Goal: Task Accomplishment & Management: Manage account settings

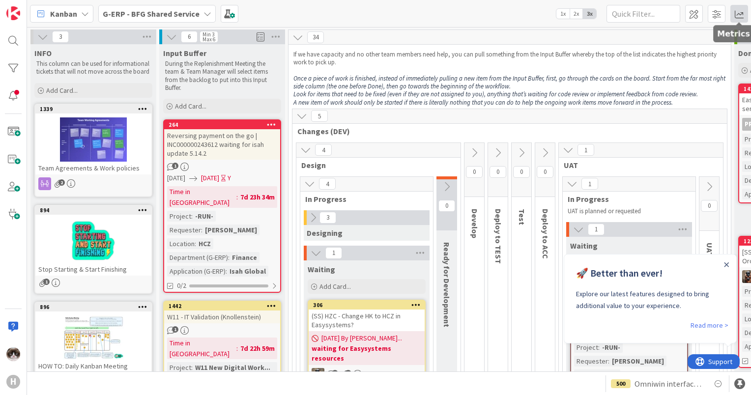
click at [739, 14] on span at bounding box center [739, 14] width 18 height 18
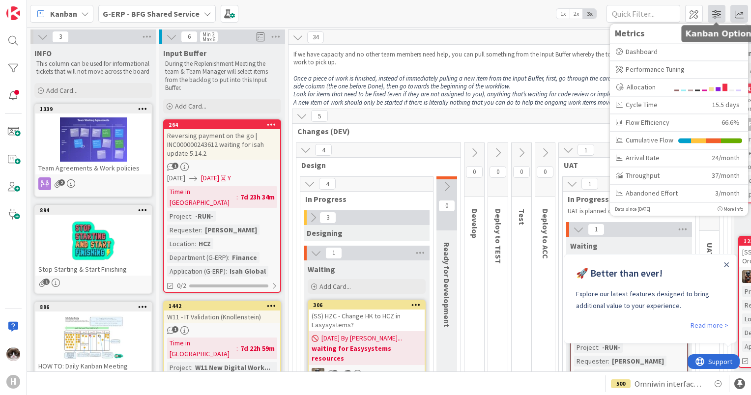
click at [716, 16] on span at bounding box center [717, 14] width 18 height 18
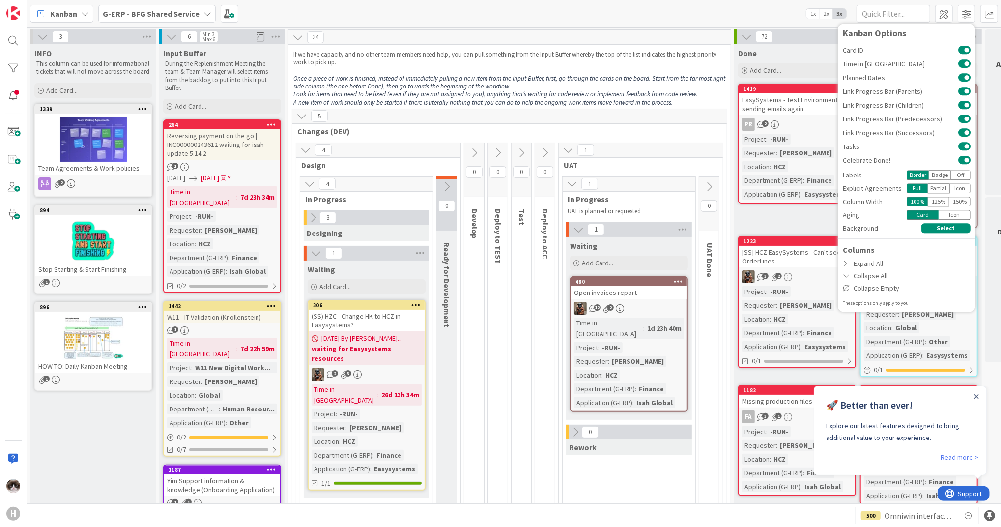
click at [750, 395] on div at bounding box center [976, 396] width 8 height 8
click at [750, 394] on icon "Close Announcement" at bounding box center [976, 396] width 5 height 5
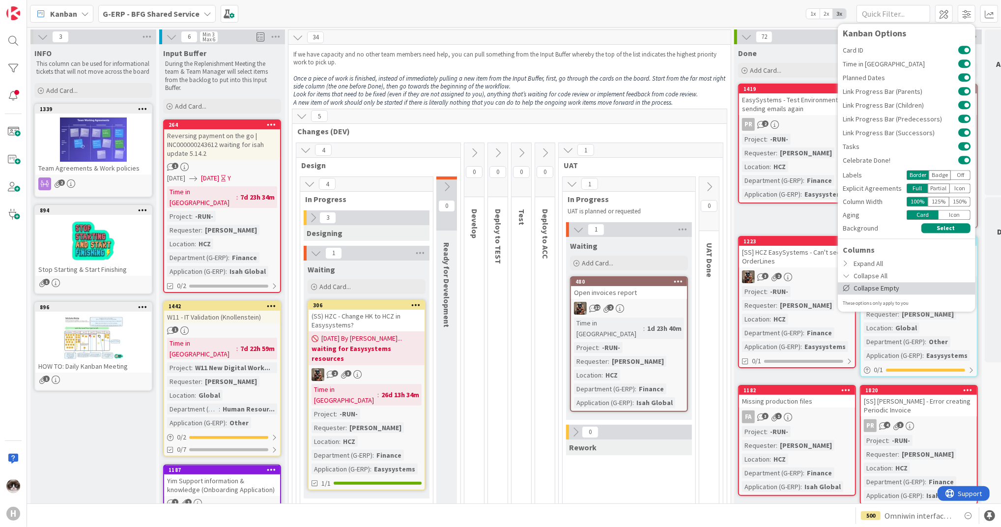
click at [750, 285] on div "Collapse Empty" at bounding box center [907, 288] width 138 height 12
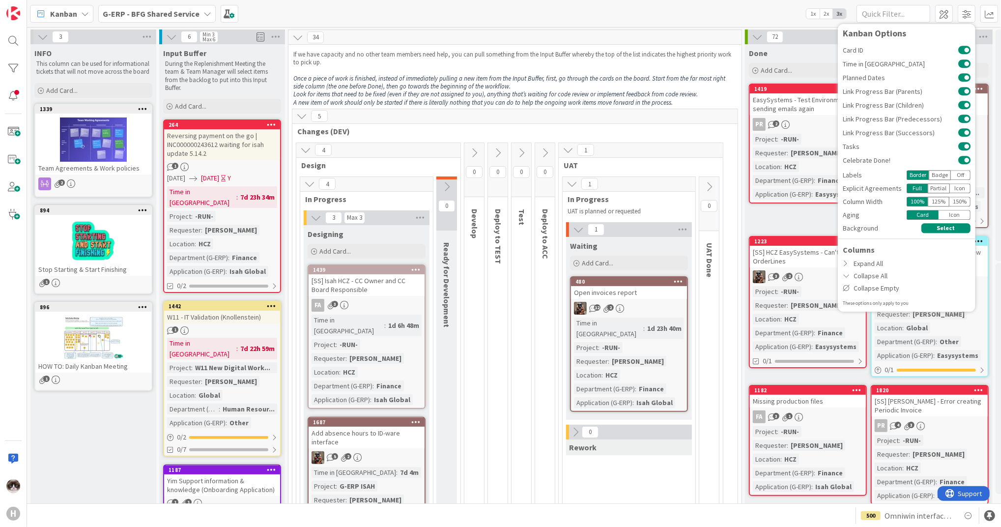
click at [657, 136] on div "5 Changes (DEV)" at bounding box center [514, 123] width 445 height 29
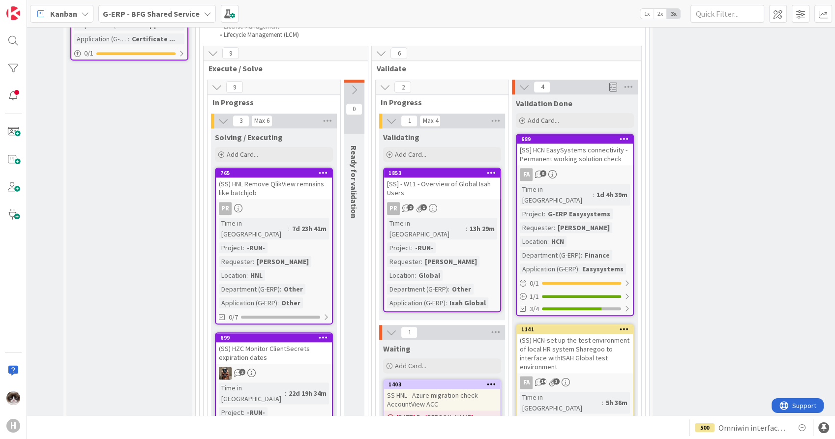
scroll to position [1037, 93]
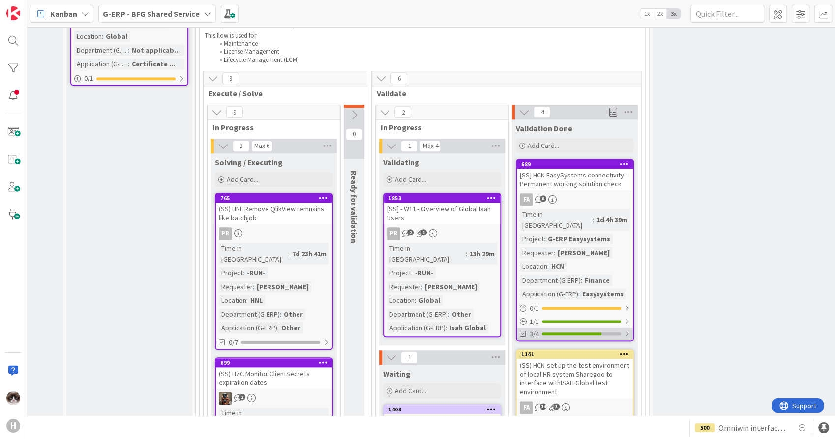
click at [620, 328] on div "3/4" at bounding box center [575, 334] width 116 height 12
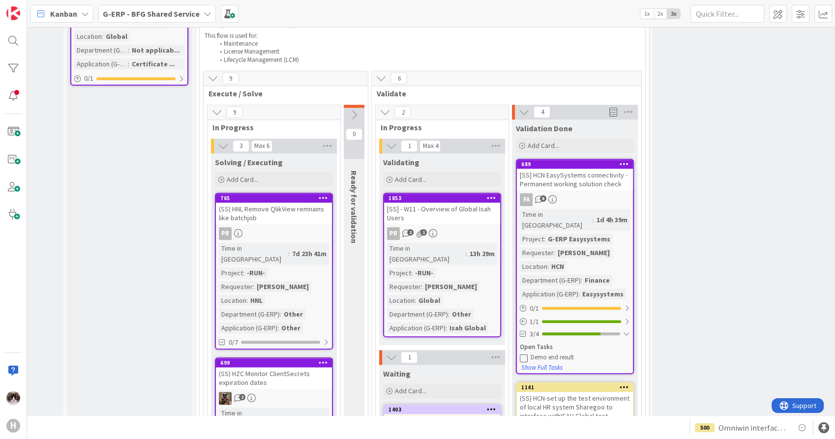
click at [607, 209] on div "Time in Column : 1d 4h 39m Project : G-ERP Easysystems Requester : Michel Peter…" at bounding box center [574, 254] width 110 height 90
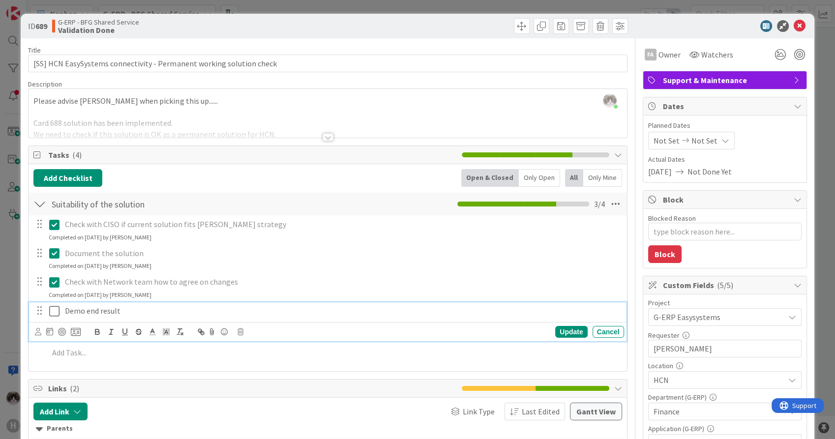
click at [189, 317] on div "Demo end result" at bounding box center [342, 310] width 563 height 17
click at [242, 330] on icon at bounding box center [240, 331] width 6 height 7
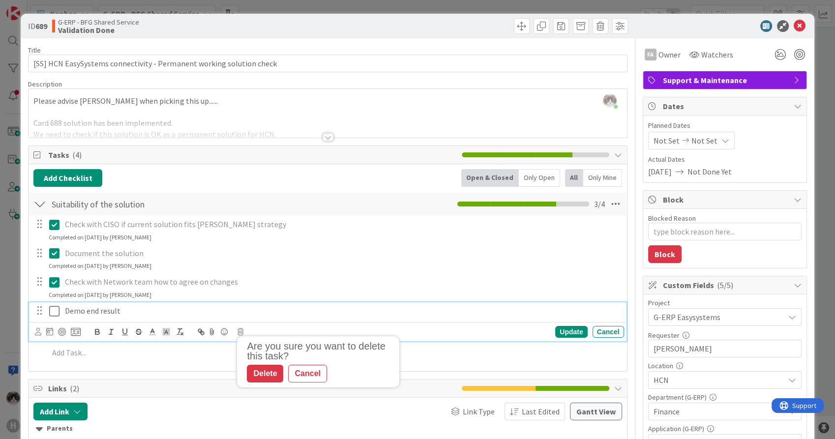
click at [144, 311] on p "Demo end result" at bounding box center [342, 310] width 555 height 11
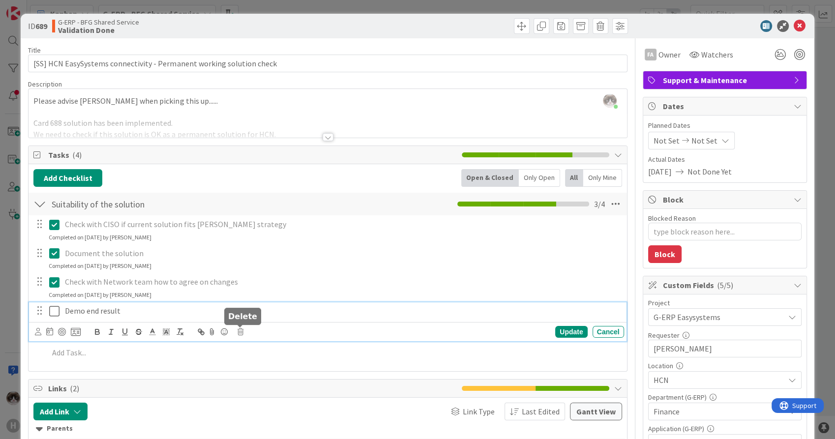
click at [239, 334] on icon at bounding box center [240, 331] width 6 height 7
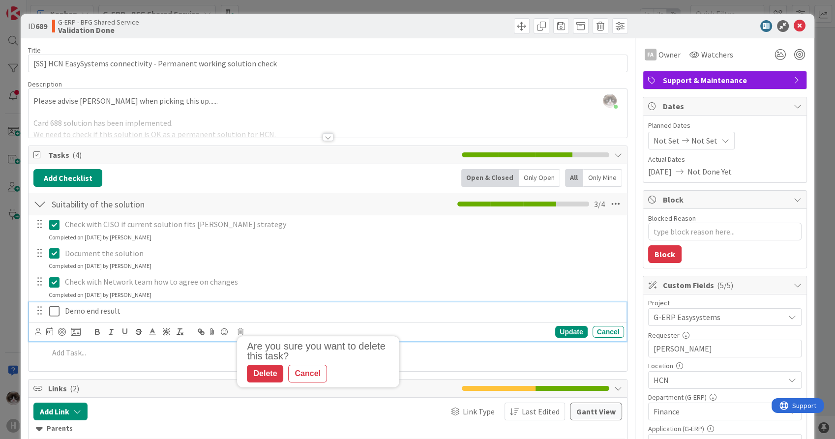
click at [167, 311] on p "Demo end result" at bounding box center [342, 310] width 555 height 11
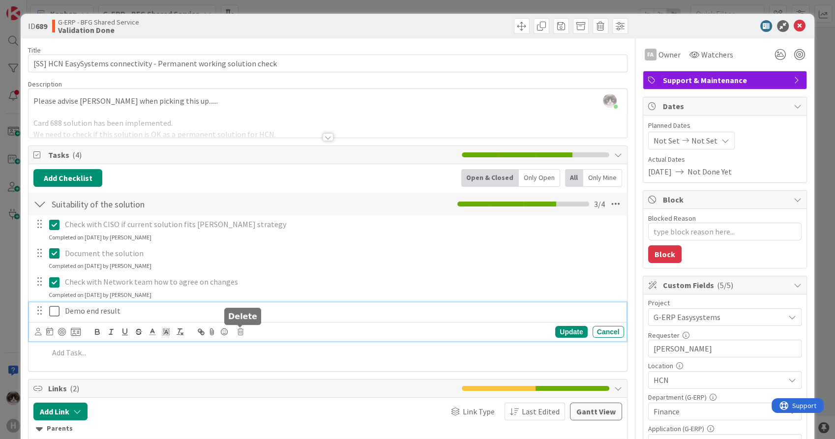
click at [240, 331] on icon at bounding box center [240, 331] width 6 height 7
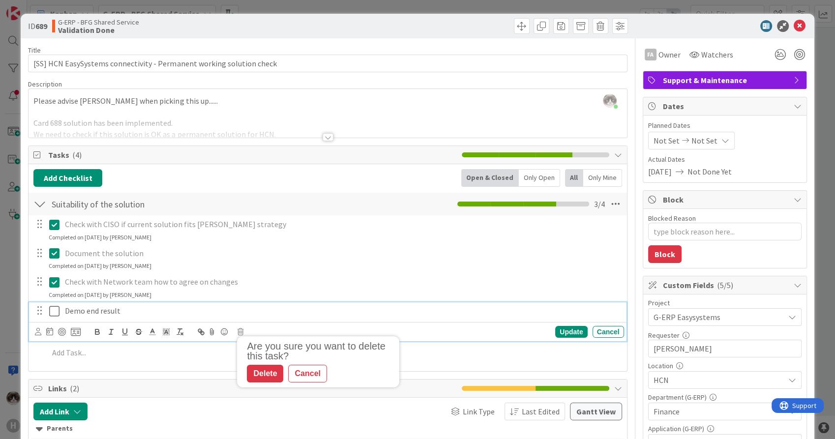
click at [156, 309] on p "Demo end result" at bounding box center [342, 310] width 555 height 11
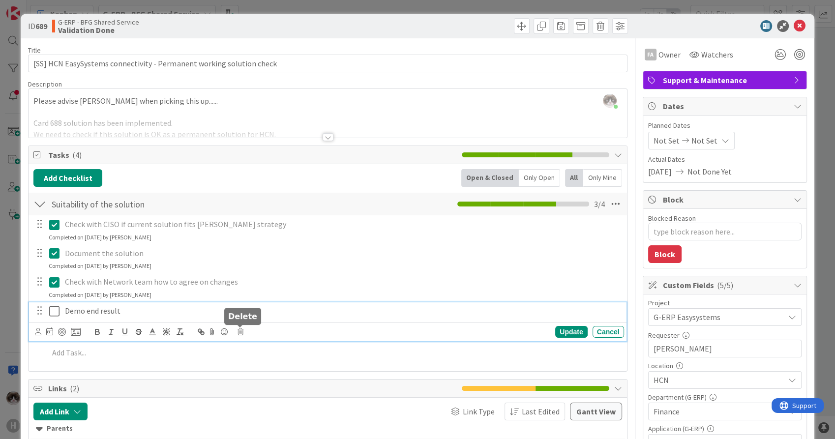
click at [238, 333] on icon at bounding box center [240, 331] width 6 height 7
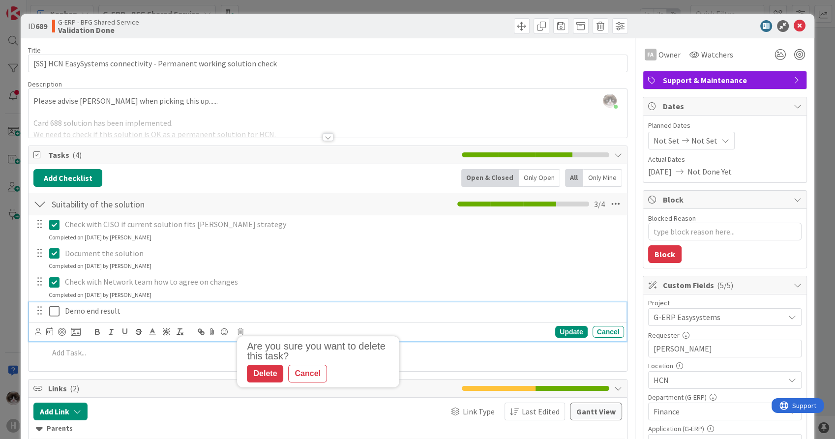
click at [235, 315] on p "Demo end result" at bounding box center [342, 310] width 555 height 11
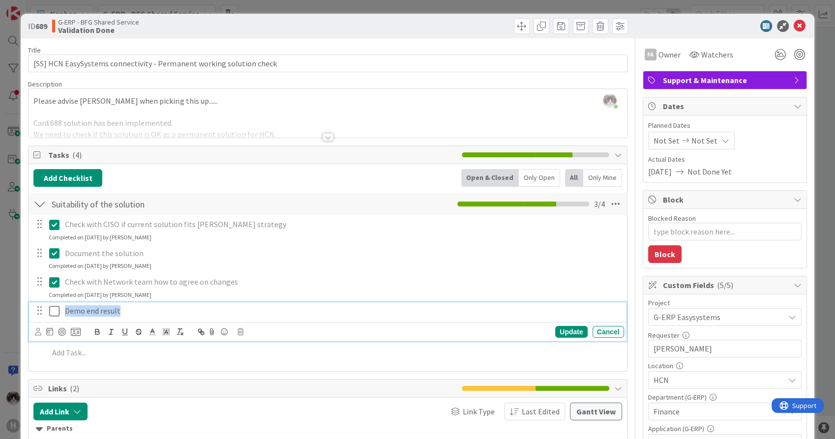
drag, startPoint x: 232, startPoint y: 312, endPoint x: 36, endPoint y: 302, distance: 195.9
click at [36, 302] on div "Demo end result" at bounding box center [328, 310] width 590 height 17
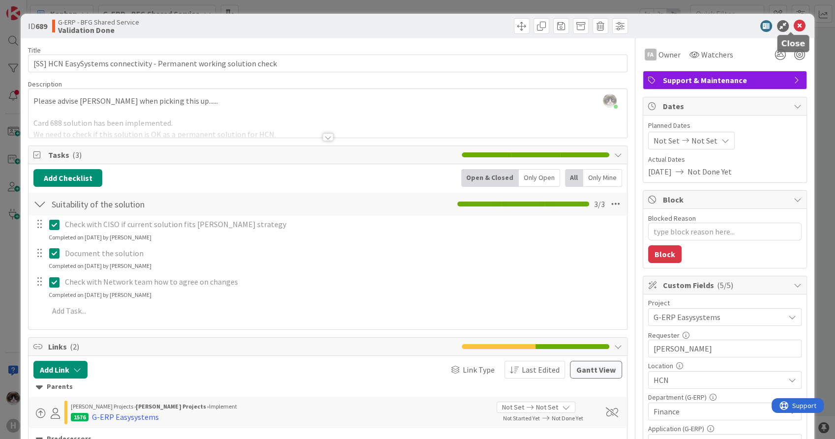
click at [750, 26] on icon at bounding box center [799, 26] width 12 height 12
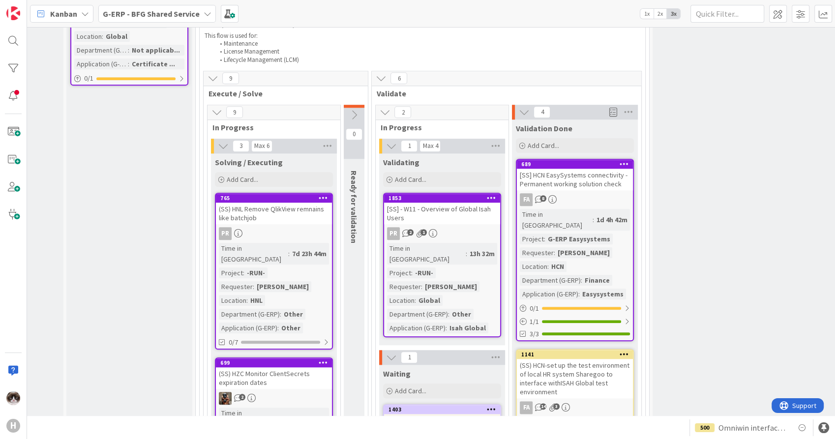
click at [619, 160] on icon at bounding box center [623, 163] width 9 height 7
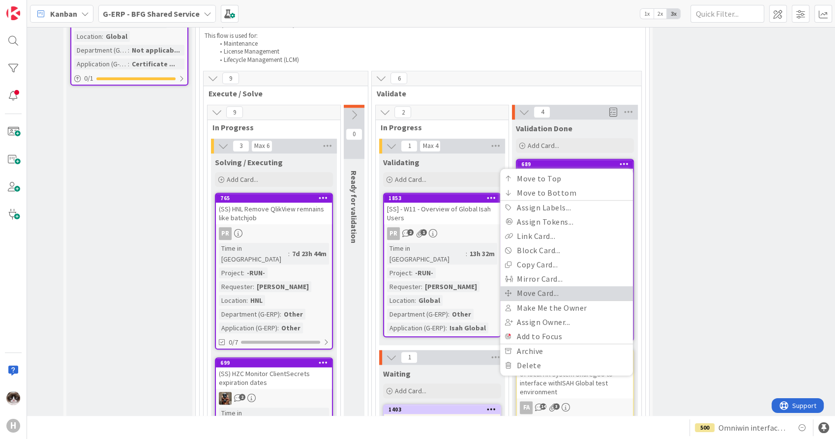
click at [544, 286] on link "Move Card..." at bounding box center [566, 293] width 133 height 14
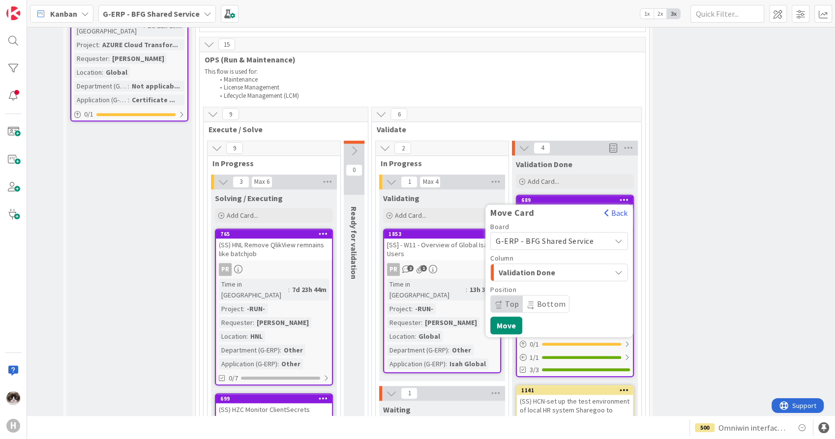
scroll to position [983, 93]
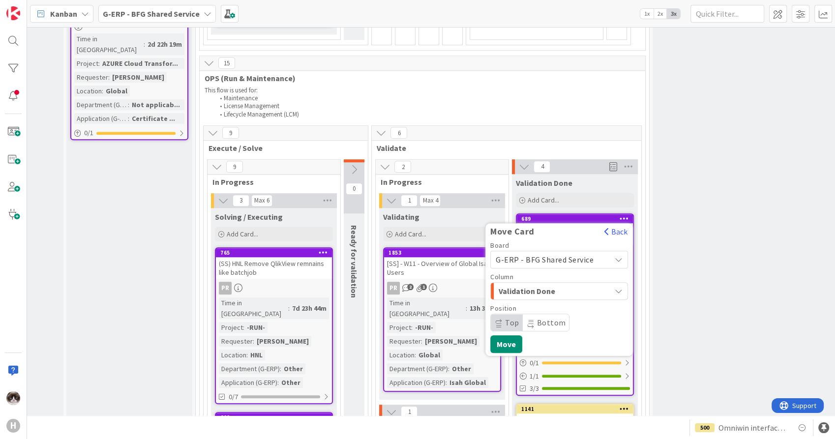
click at [566, 285] on span "Validation Done" at bounding box center [535, 291] width 74 height 13
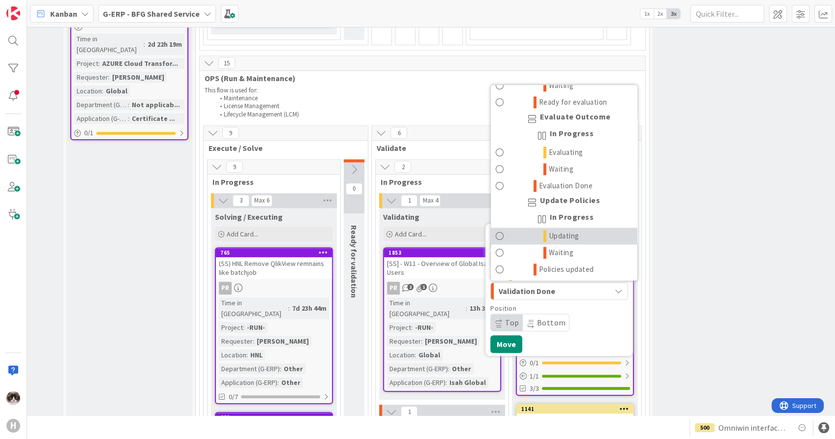
scroll to position [1244, 0]
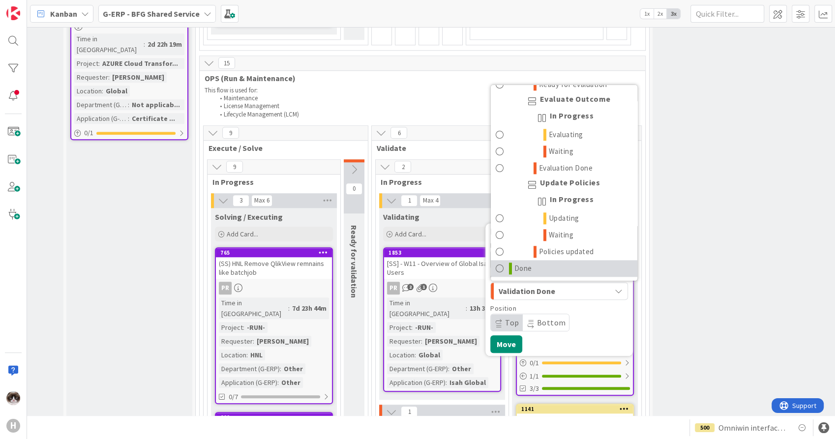
click at [531, 260] on link "Done" at bounding box center [563, 268] width 146 height 17
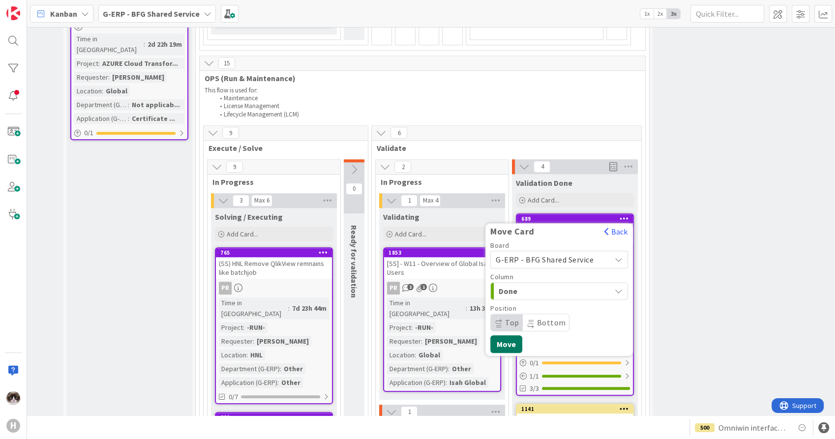
click at [514, 335] on button "Move" at bounding box center [506, 344] width 32 height 18
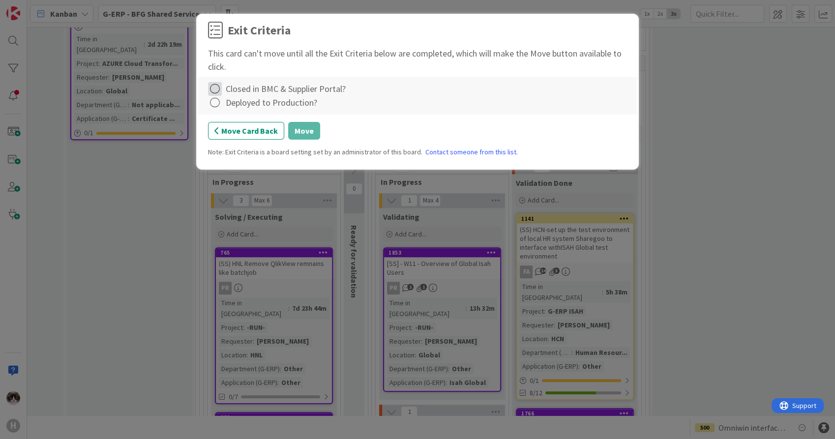
click at [211, 86] on icon at bounding box center [215, 89] width 14 height 14
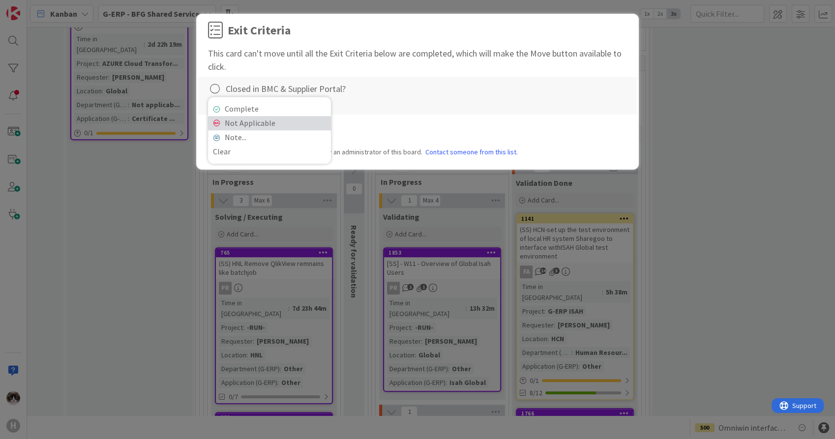
click at [302, 122] on link "Not Applicable" at bounding box center [269, 123] width 123 height 14
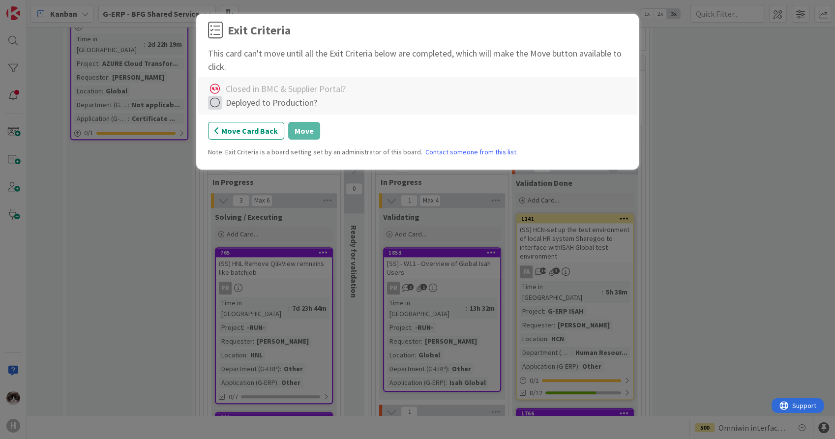
click at [212, 105] on icon at bounding box center [215, 103] width 14 height 14
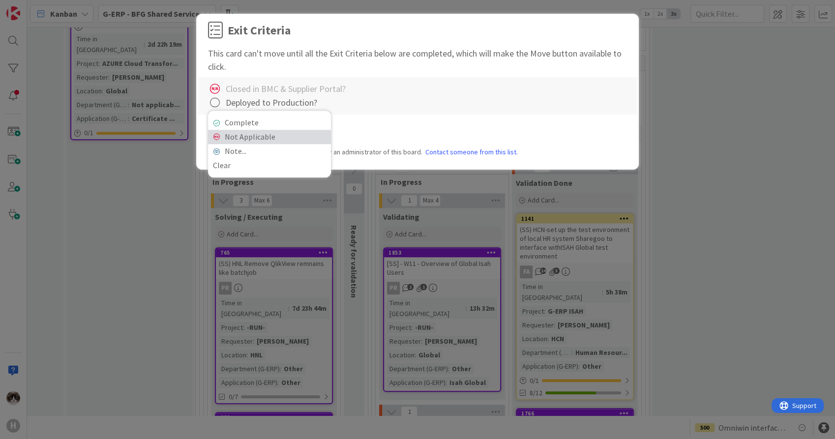
click at [275, 142] on link "Not Applicable" at bounding box center [269, 137] width 123 height 14
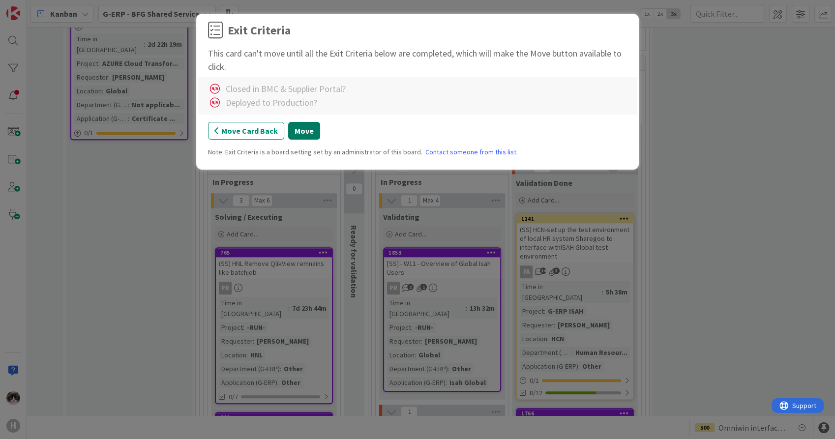
click at [311, 134] on button "Move" at bounding box center [304, 131] width 32 height 18
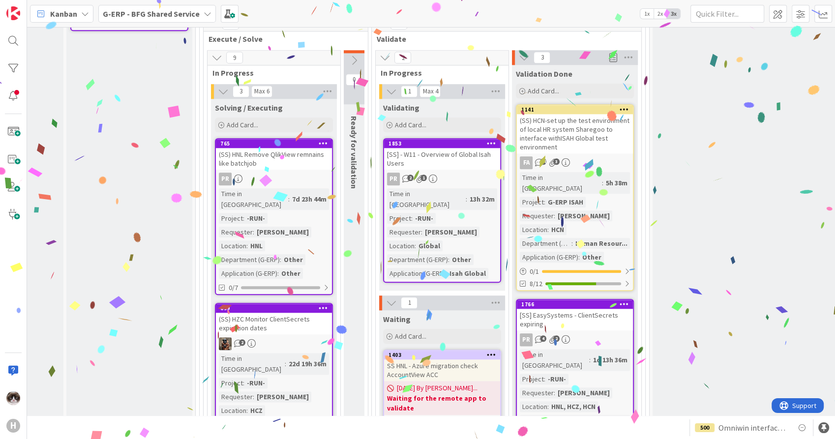
scroll to position [983, 93]
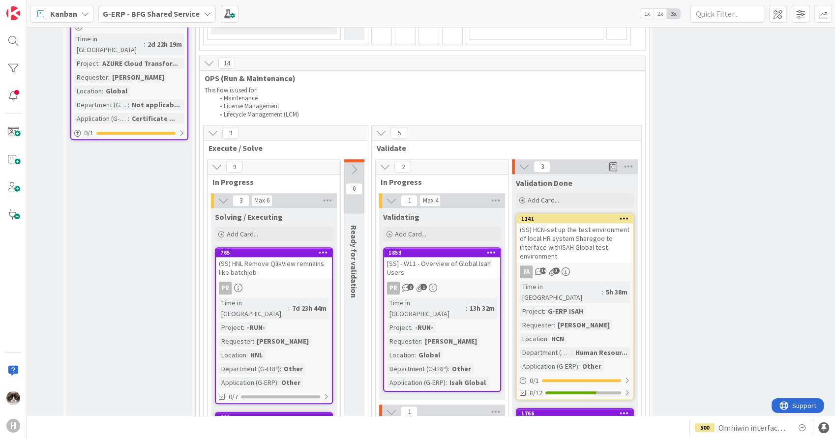
click at [626, 215] on icon at bounding box center [623, 218] width 9 height 7
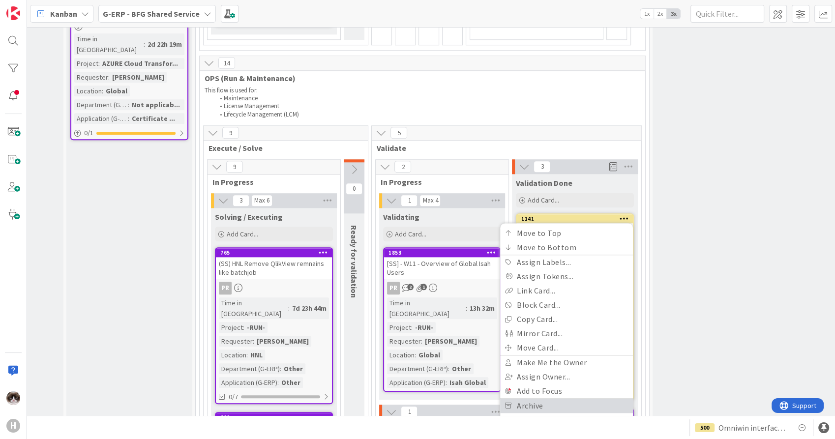
click at [561, 395] on link "Archive" at bounding box center [566, 406] width 133 height 14
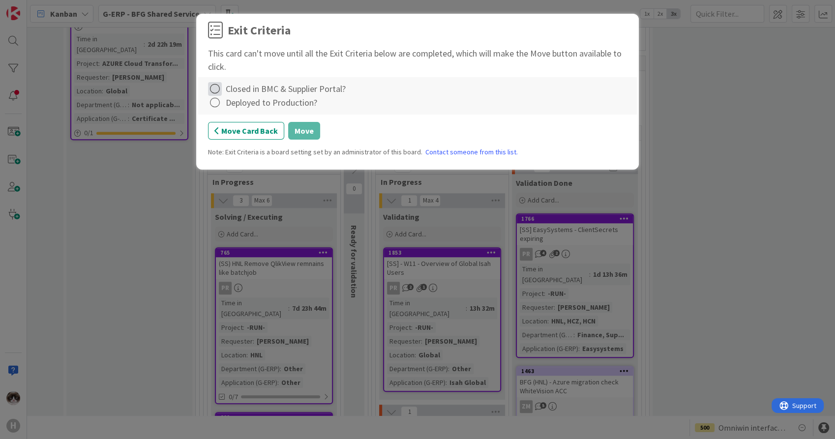
click at [215, 89] on icon at bounding box center [215, 89] width 14 height 14
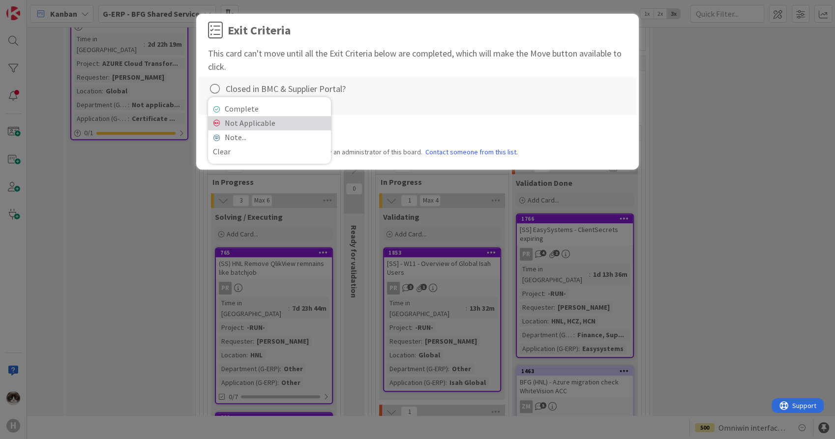
click at [253, 127] on link "Not Applicable" at bounding box center [269, 123] width 123 height 14
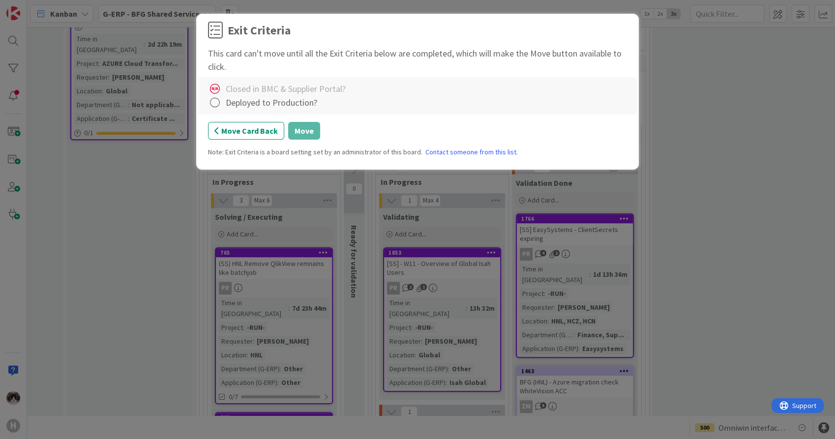
click at [279, 103] on div "Deployed to Production?" at bounding box center [271, 102] width 91 height 13
click at [222, 102] on div at bounding box center [215, 103] width 15 height 14
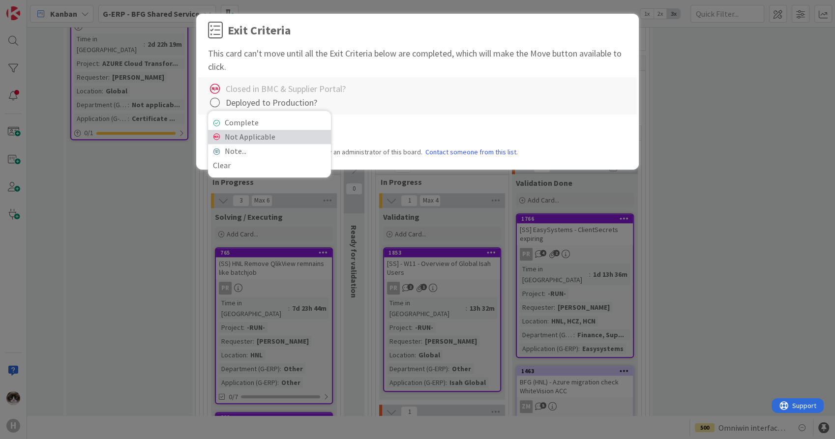
click at [257, 132] on link "Not Applicable" at bounding box center [269, 137] width 123 height 14
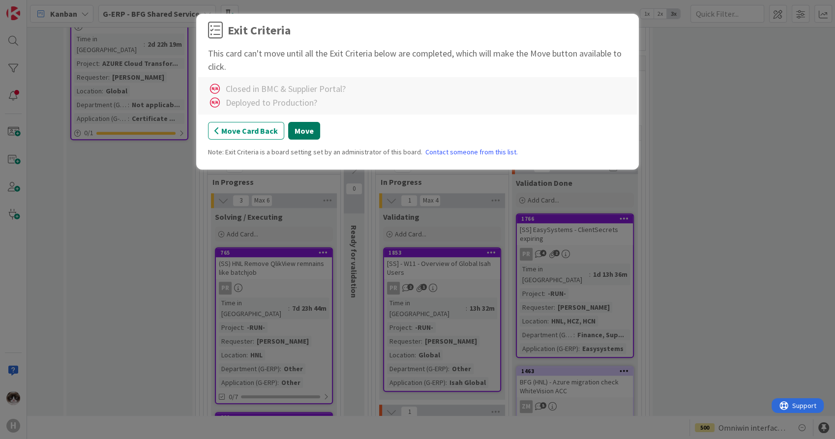
click at [304, 132] on button "Move" at bounding box center [304, 131] width 32 height 18
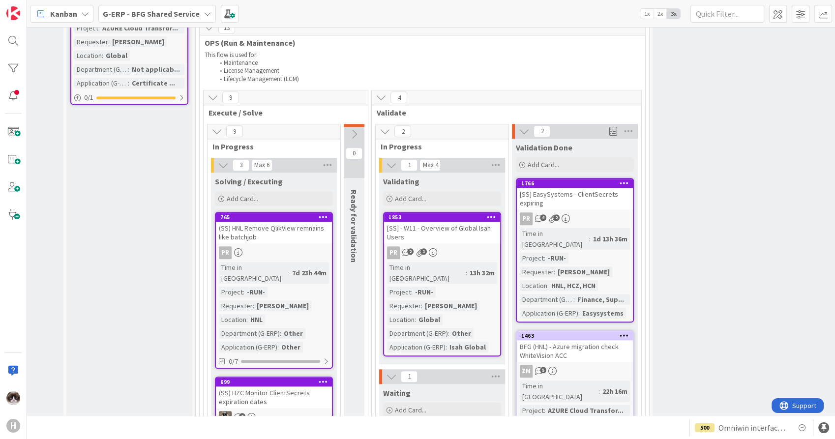
scroll to position [1037, 93]
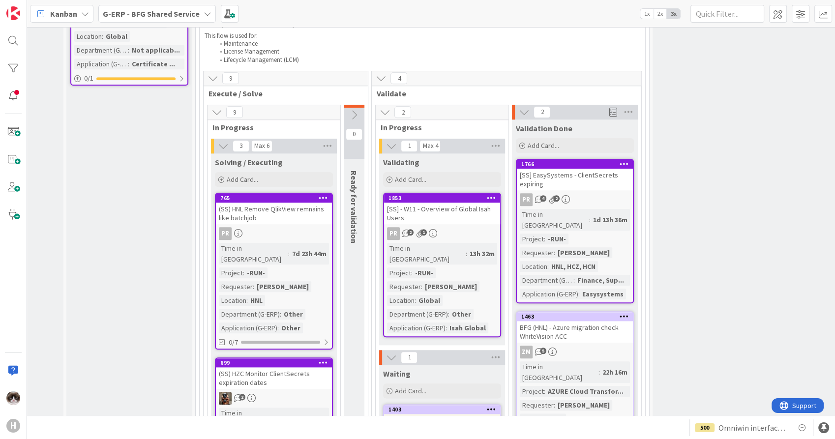
click at [626, 160] on icon at bounding box center [623, 163] width 9 height 7
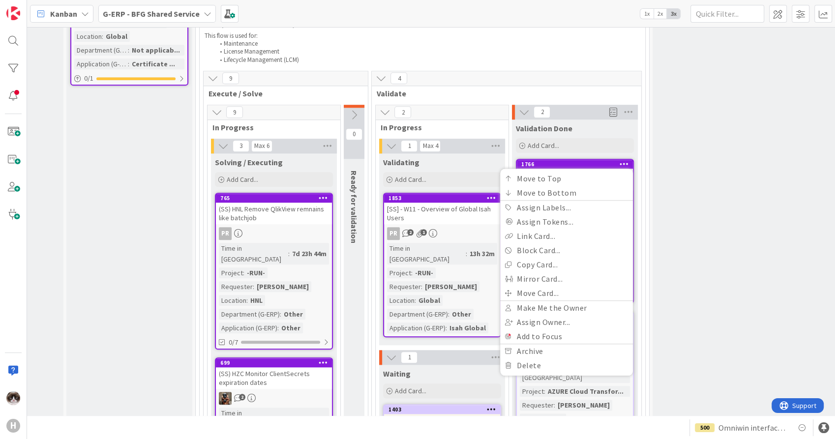
click at [626, 160] on icon at bounding box center [623, 163] width 9 height 7
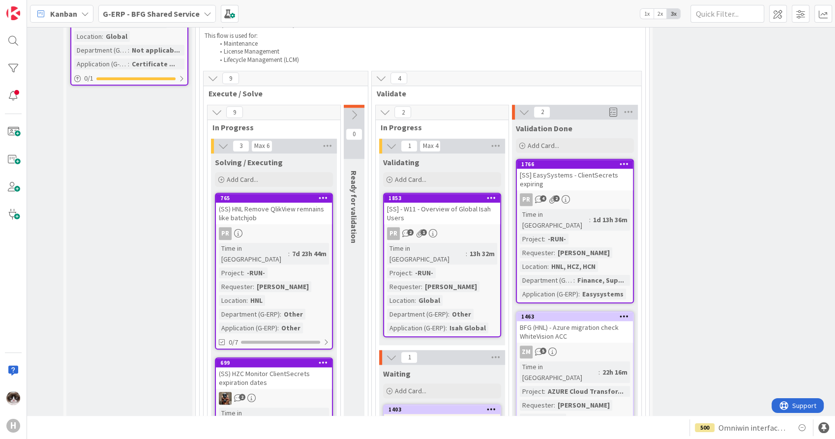
click at [626, 160] on icon at bounding box center [623, 163] width 9 height 7
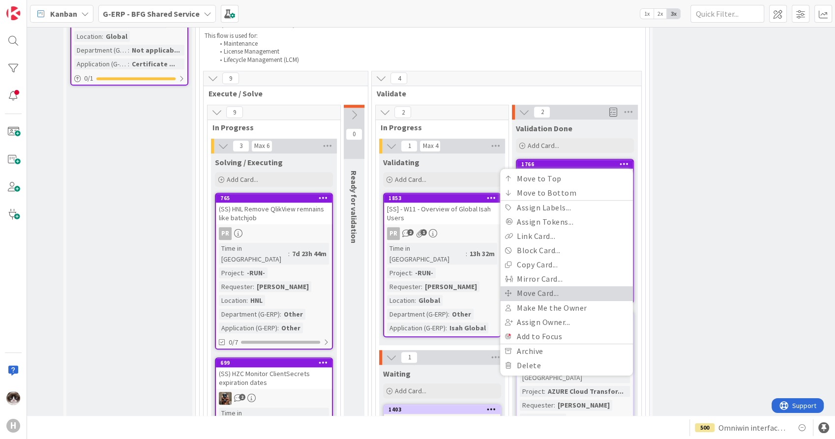
click at [578, 286] on link "Move Card..." at bounding box center [566, 293] width 133 height 14
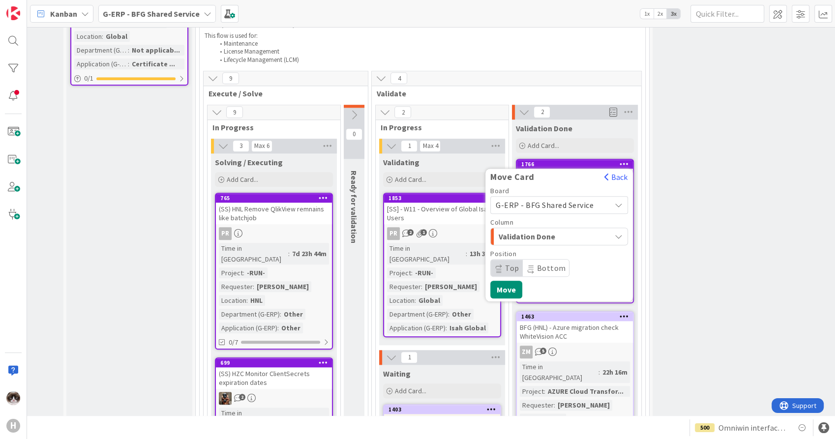
click at [565, 230] on span "Validation Done" at bounding box center [535, 236] width 74 height 13
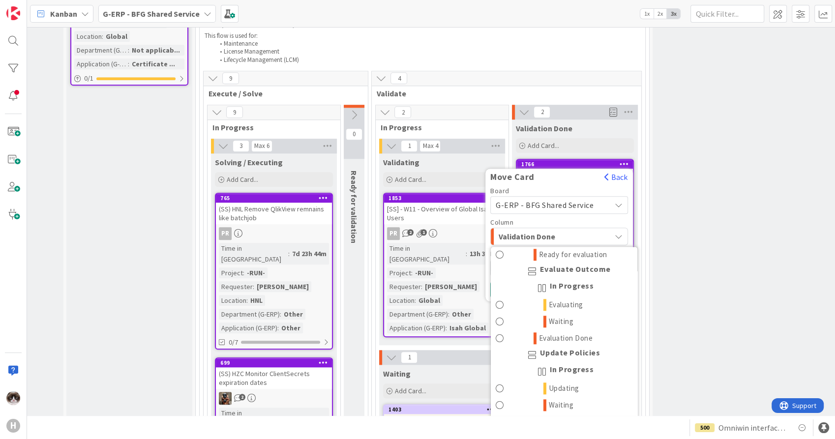
scroll to position [1244, 0]
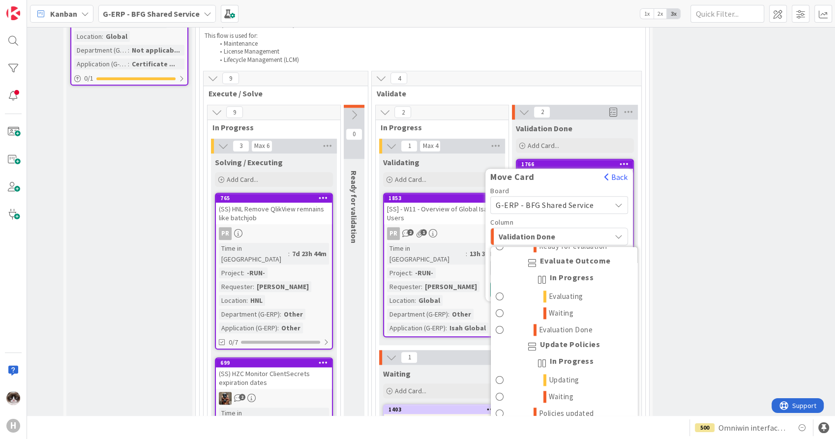
click at [536, 395] on link "Done" at bounding box center [563, 430] width 146 height 17
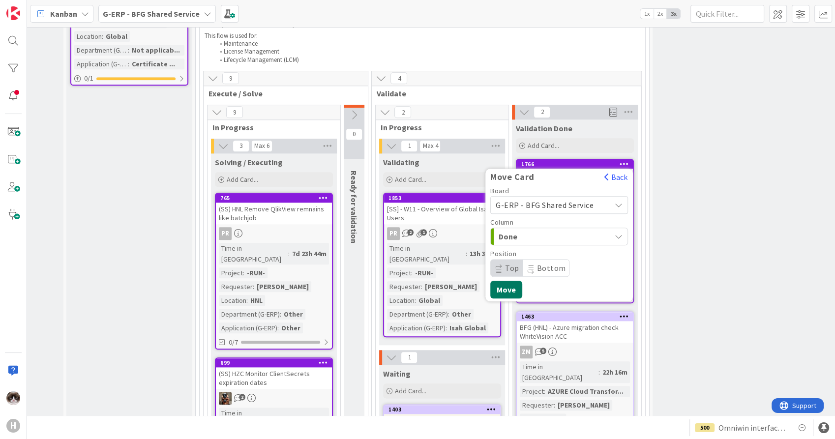
click at [509, 281] on button "Move" at bounding box center [506, 290] width 32 height 18
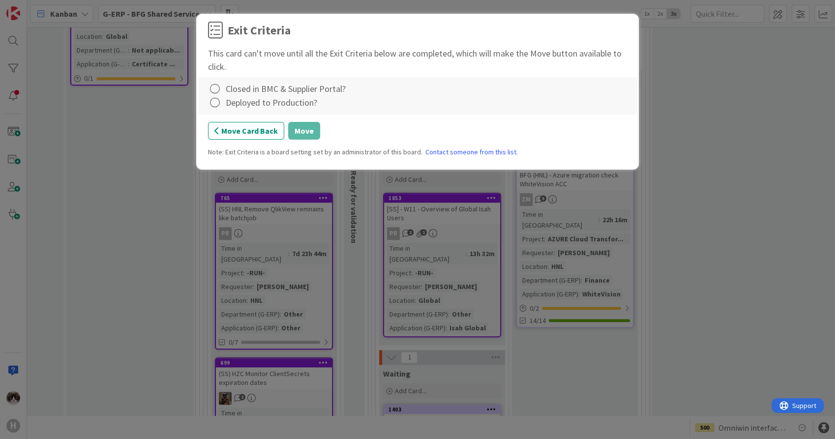
click at [264, 86] on div "Closed in BMC & Supplier Portal?" at bounding box center [286, 88] width 120 height 13
click at [211, 90] on icon at bounding box center [215, 89] width 14 height 14
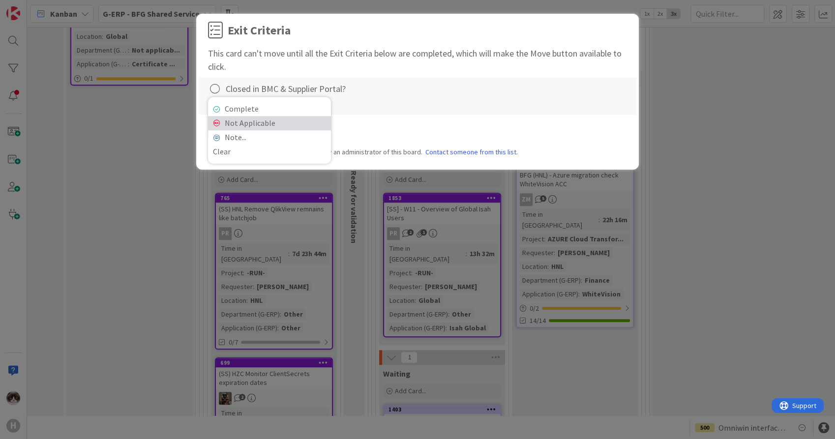
click at [238, 119] on link "Not Applicable" at bounding box center [269, 123] width 123 height 14
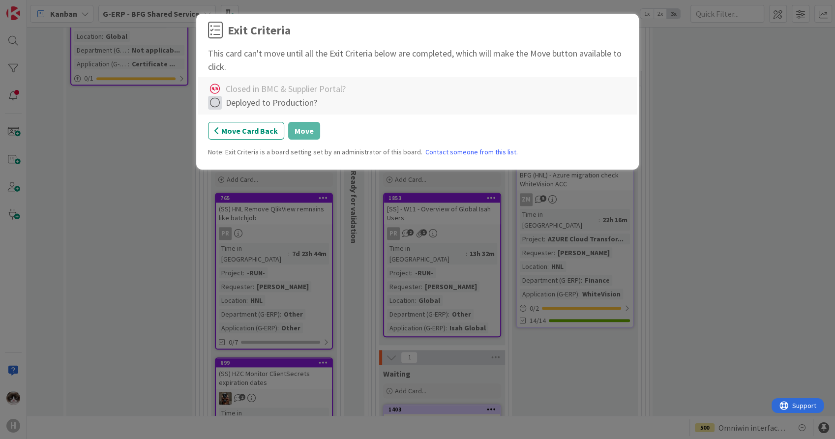
click at [217, 102] on icon at bounding box center [215, 103] width 14 height 14
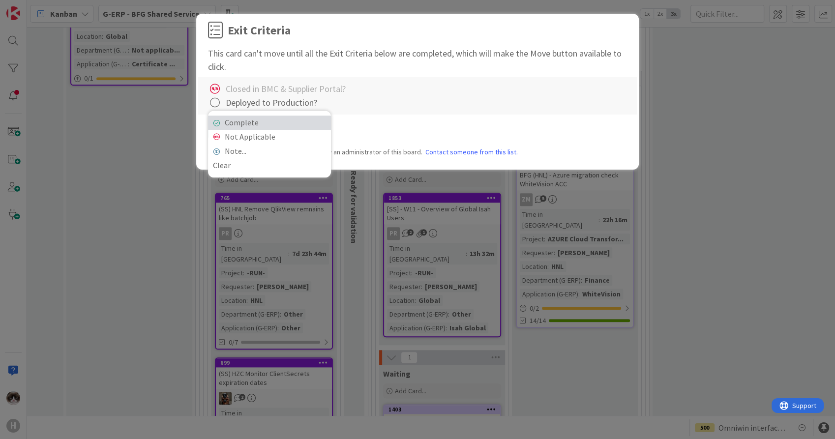
click at [230, 118] on link "Complete" at bounding box center [269, 122] width 123 height 14
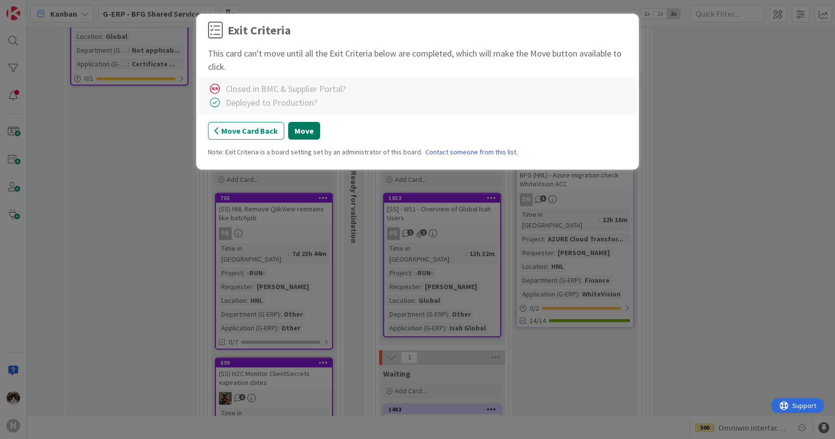
click at [300, 130] on button "Move" at bounding box center [304, 131] width 32 height 18
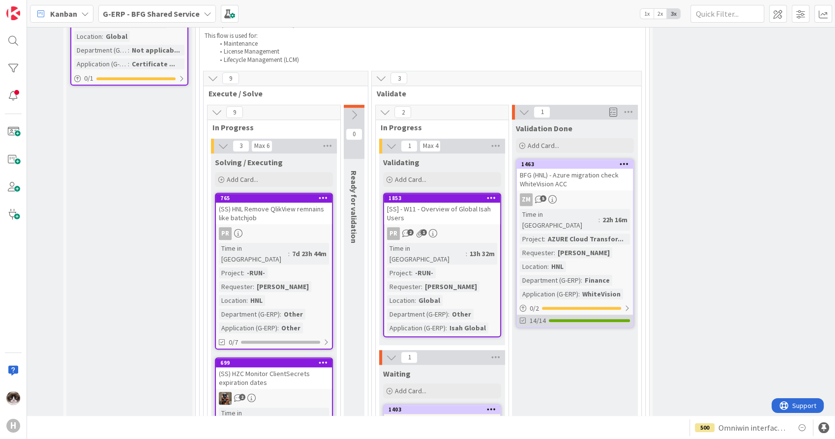
click at [626, 315] on div "14/14" at bounding box center [575, 321] width 116 height 12
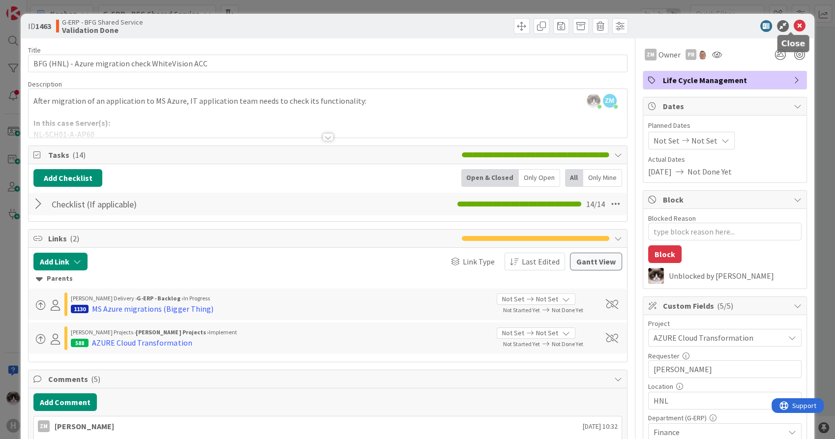
click at [750, 24] on icon at bounding box center [799, 26] width 12 height 12
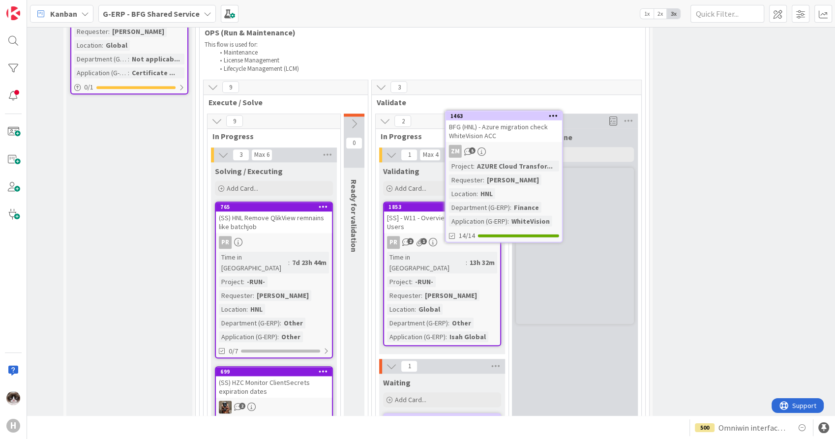
scroll to position [1026, 93]
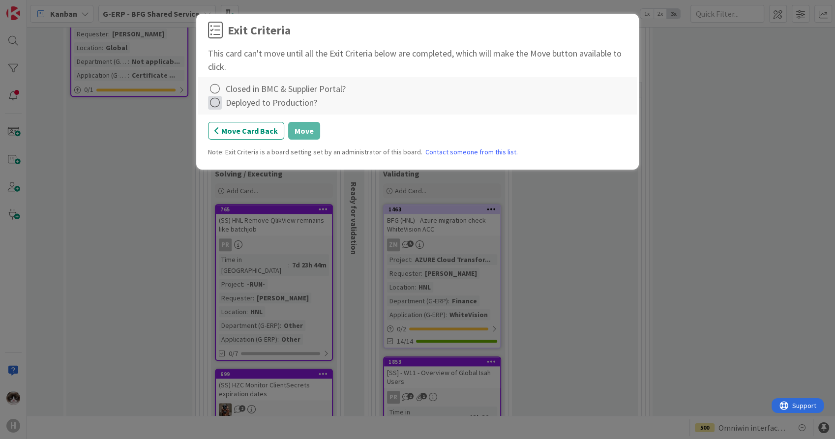
click at [218, 99] on icon at bounding box center [215, 103] width 14 height 14
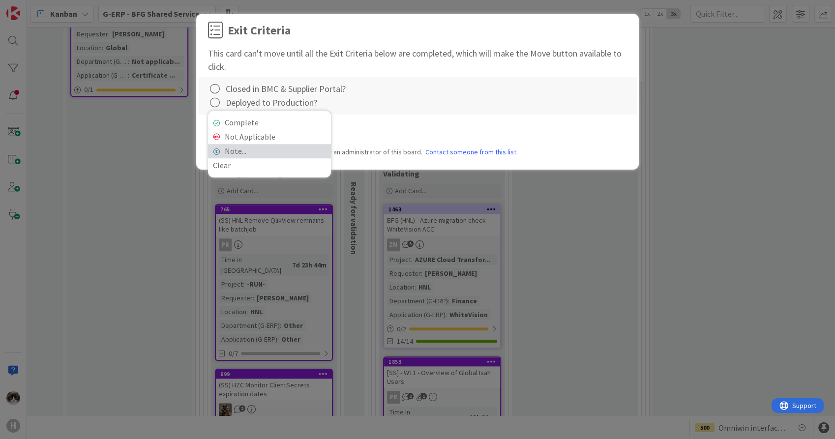
click at [243, 151] on link "Note..." at bounding box center [269, 151] width 123 height 14
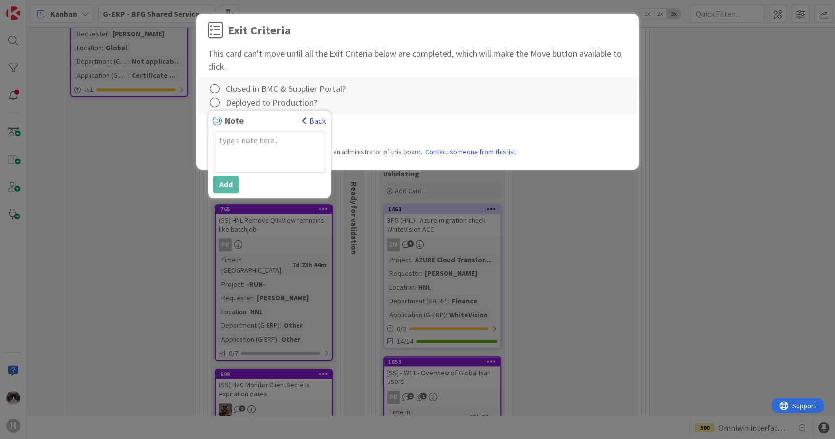
click at [307, 120] on span "button" at bounding box center [304, 121] width 5 height 8
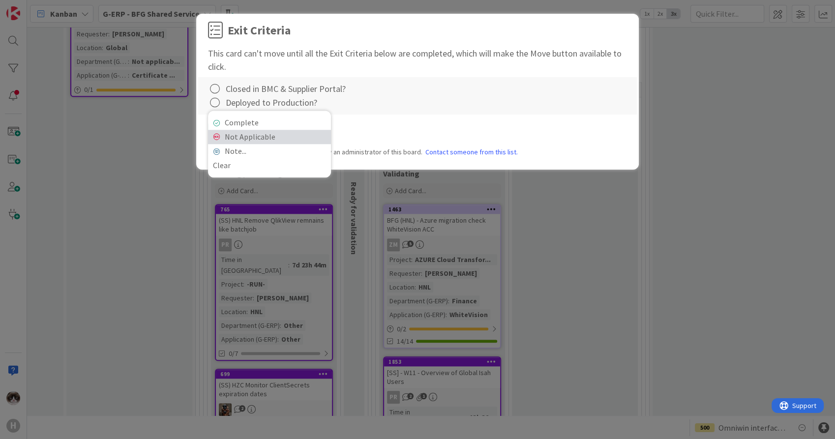
click at [258, 137] on link "Not Applicable" at bounding box center [269, 137] width 123 height 14
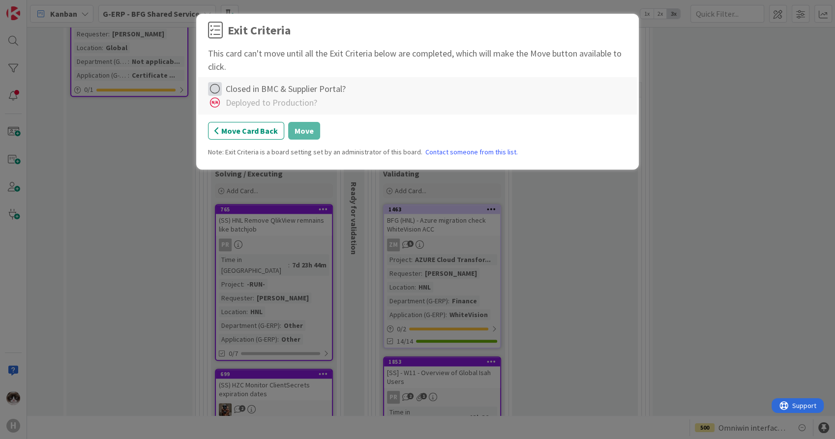
click at [216, 86] on icon at bounding box center [215, 89] width 14 height 14
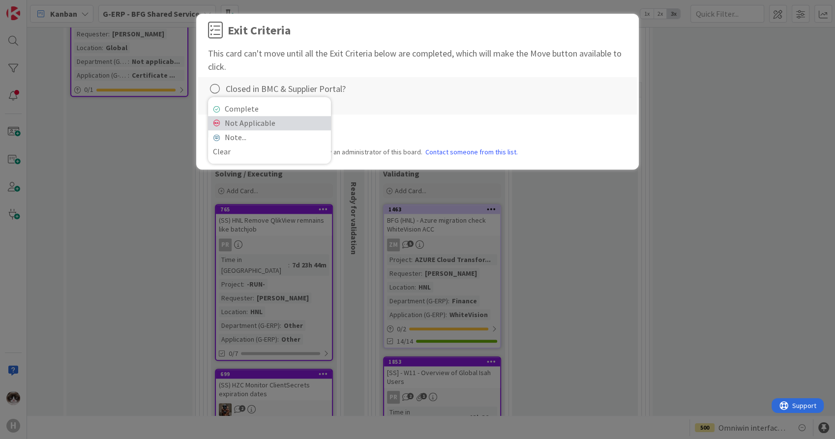
click at [244, 122] on link "Not Applicable" at bounding box center [269, 123] width 123 height 14
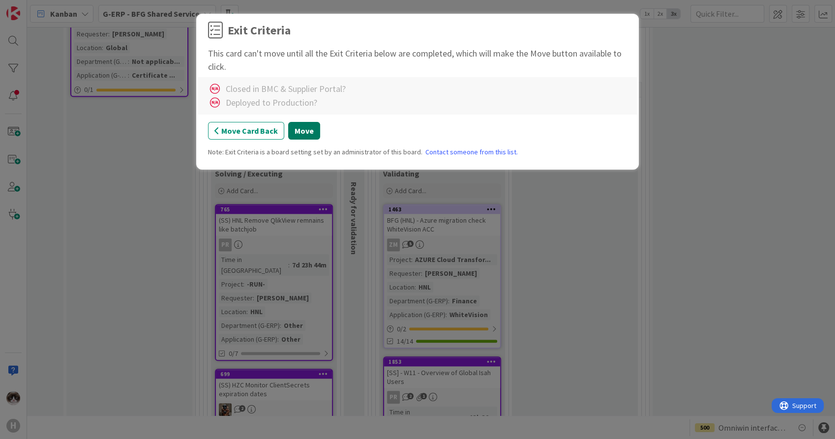
click at [293, 130] on button "Move" at bounding box center [304, 131] width 32 height 18
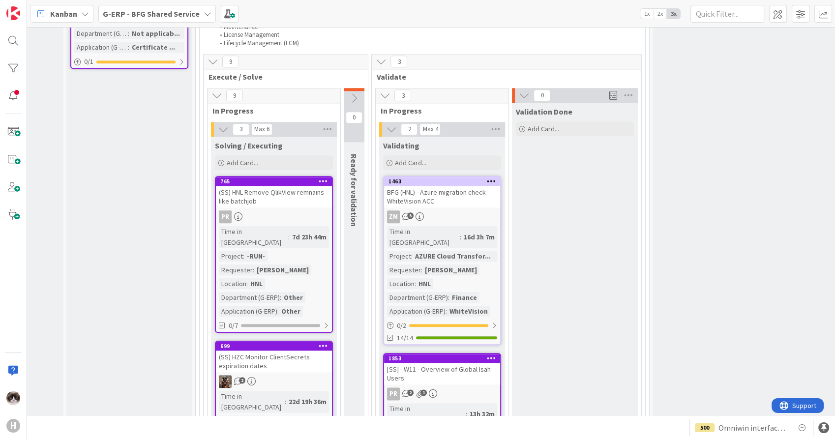
scroll to position [1081, 93]
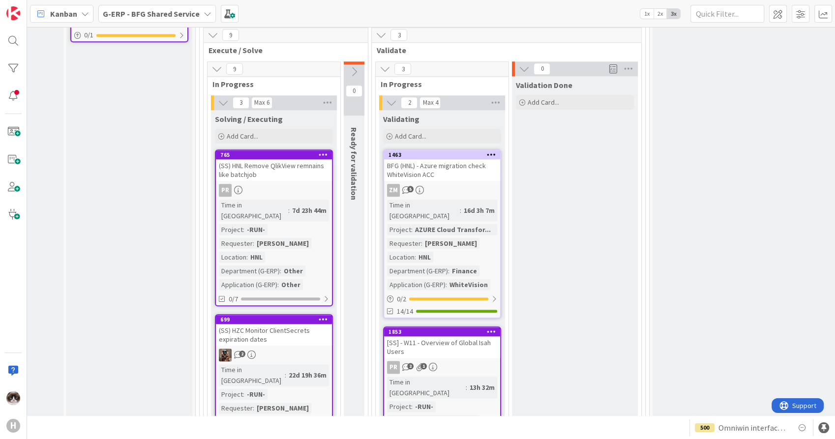
click at [464, 184] on div "ZM 5" at bounding box center [442, 190] width 116 height 13
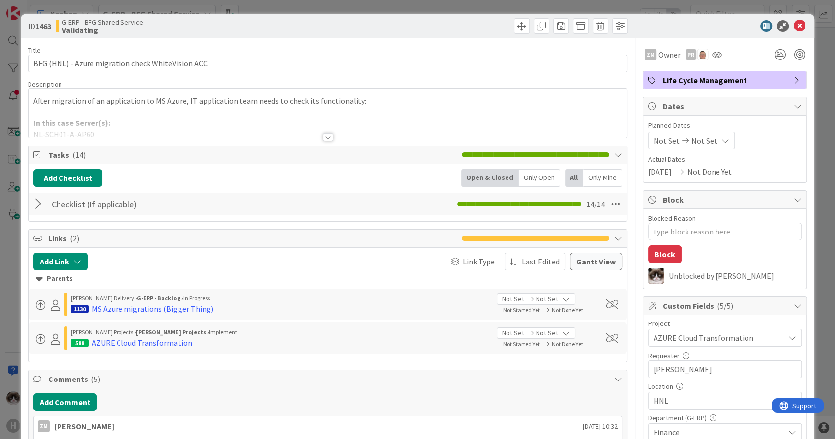
type textarea "x"
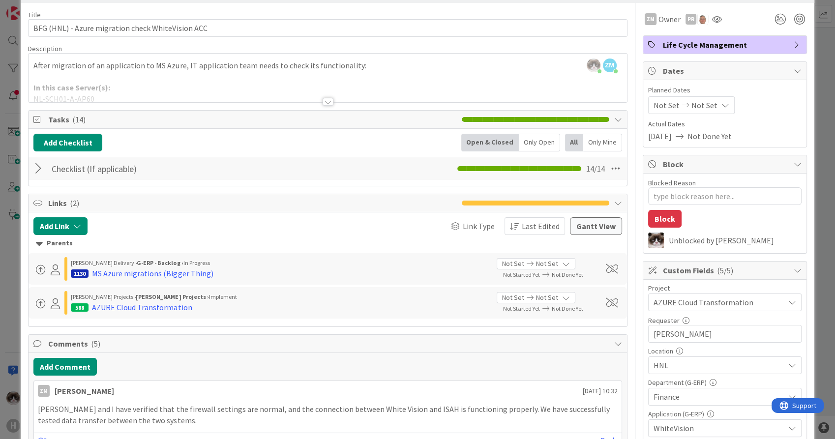
scroll to position [55, 0]
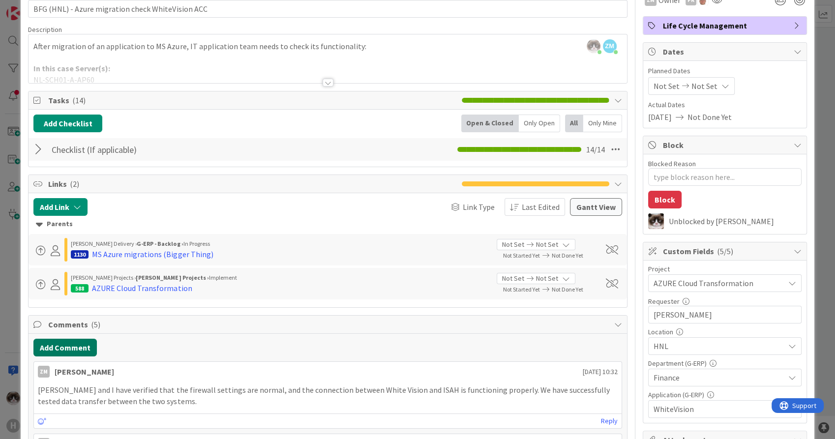
click at [86, 344] on button "Add Comment" at bounding box center [64, 348] width 63 height 18
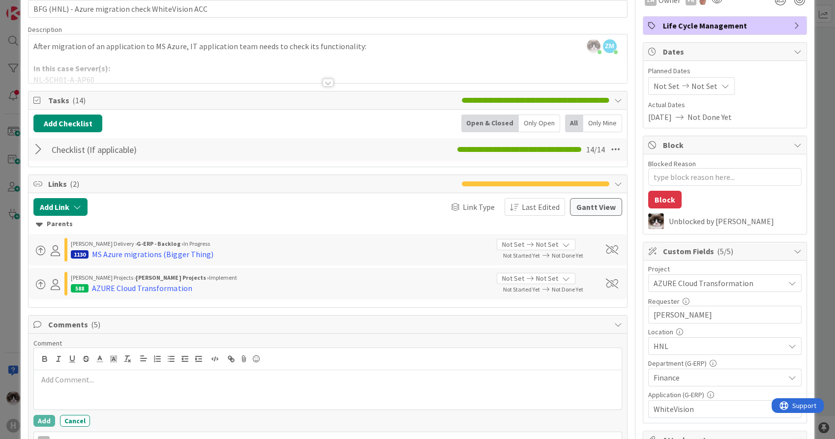
scroll to position [109, 0]
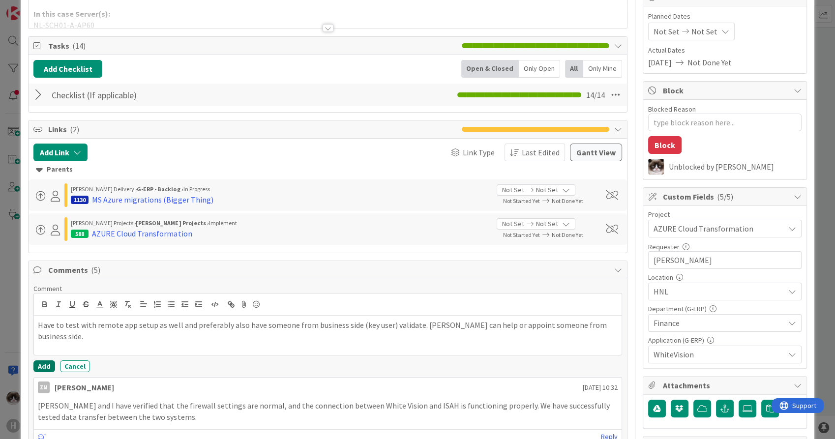
click at [49, 362] on button "Add" at bounding box center [44, 366] width 22 height 12
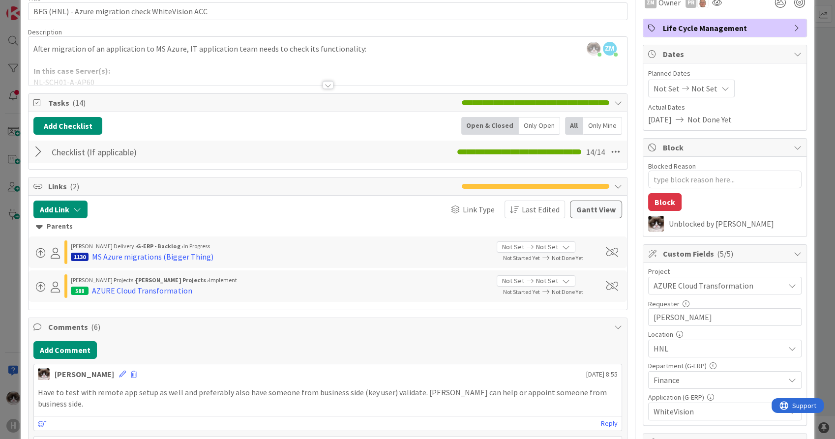
scroll to position [0, 0]
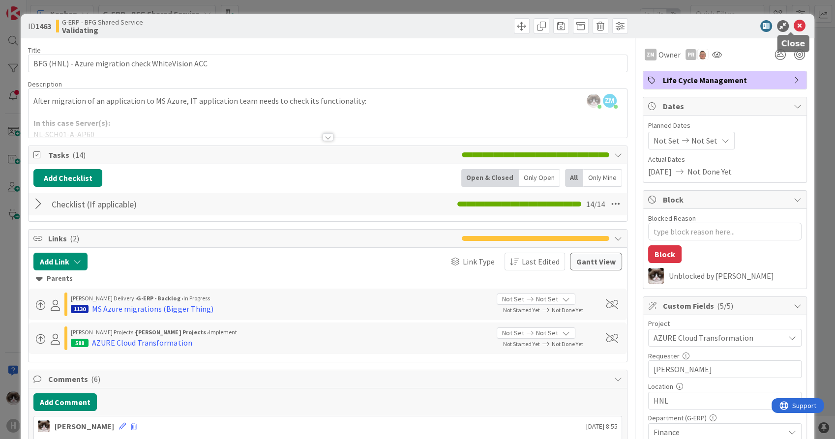
click at [750, 20] on icon at bounding box center [799, 26] width 12 height 12
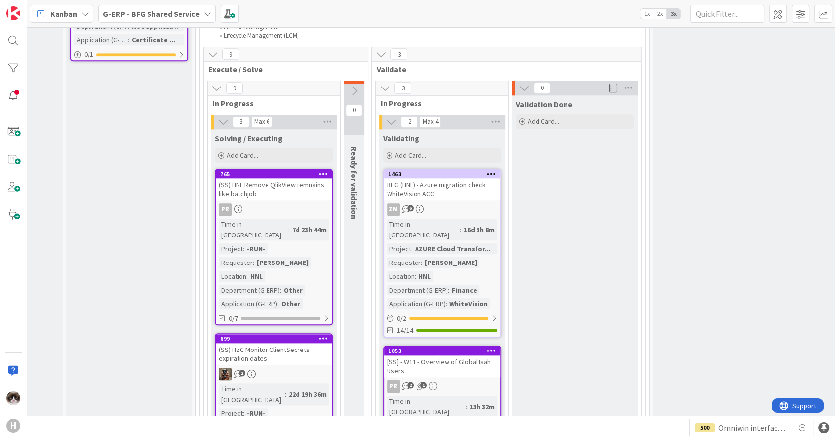
scroll to position [1081, 93]
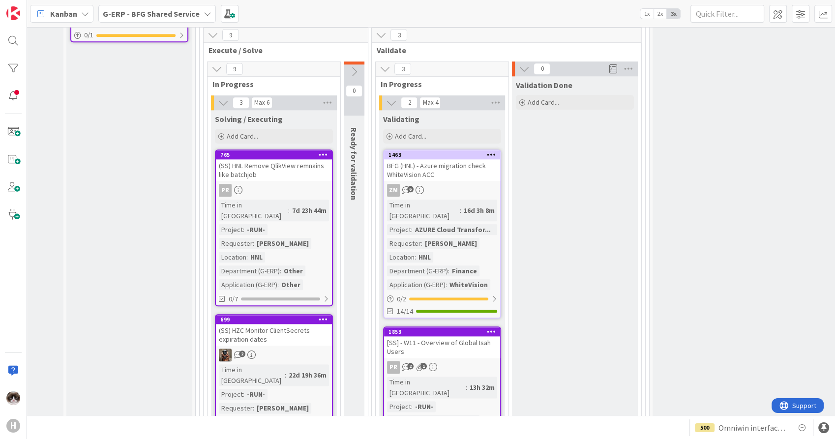
click at [492, 328] on icon at bounding box center [491, 331] width 9 height 7
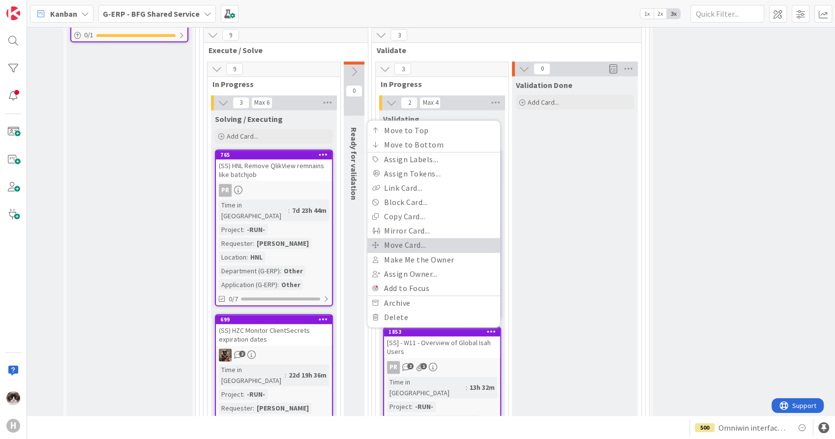
click at [432, 238] on link "Move Card..." at bounding box center [433, 245] width 133 height 14
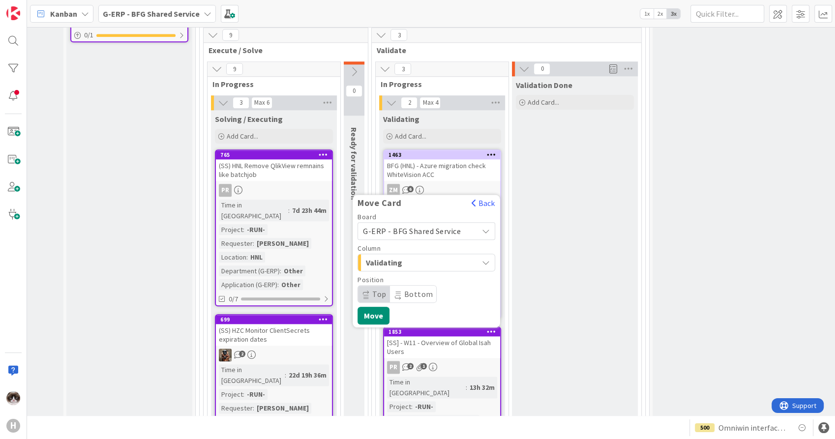
click at [429, 256] on span "Validating" at bounding box center [403, 262] width 74 height 13
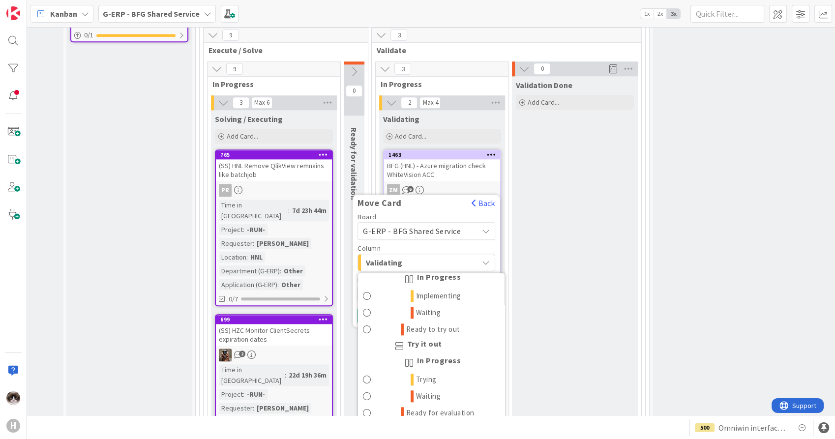
scroll to position [1244, 0]
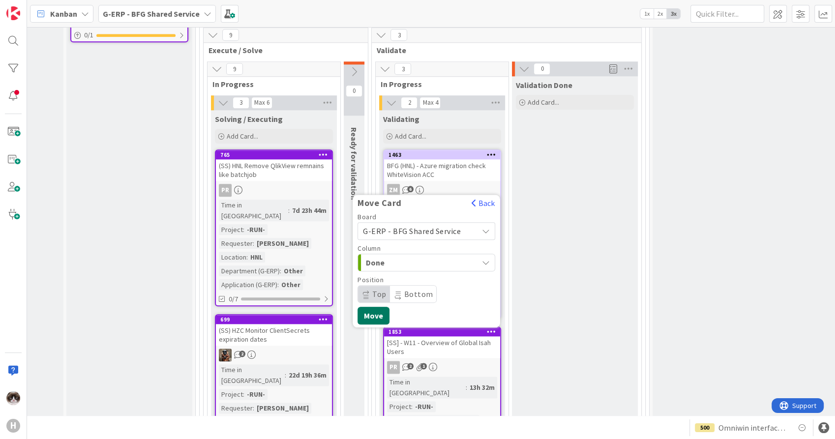
click at [377, 307] on button "Move" at bounding box center [373, 316] width 32 height 18
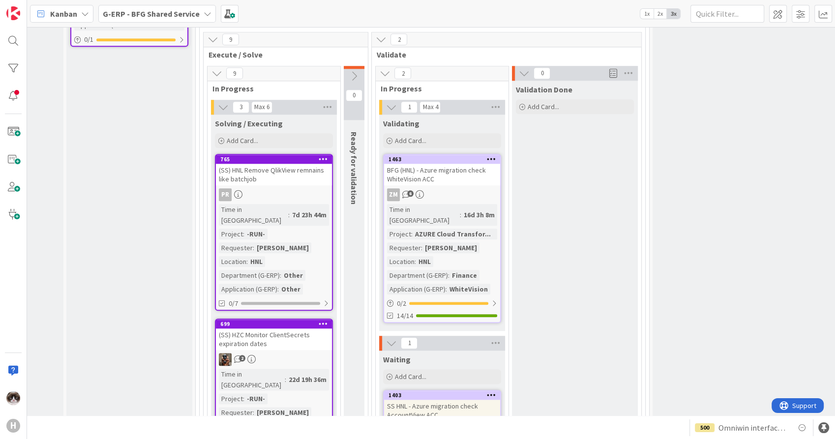
scroll to position [1135, 93]
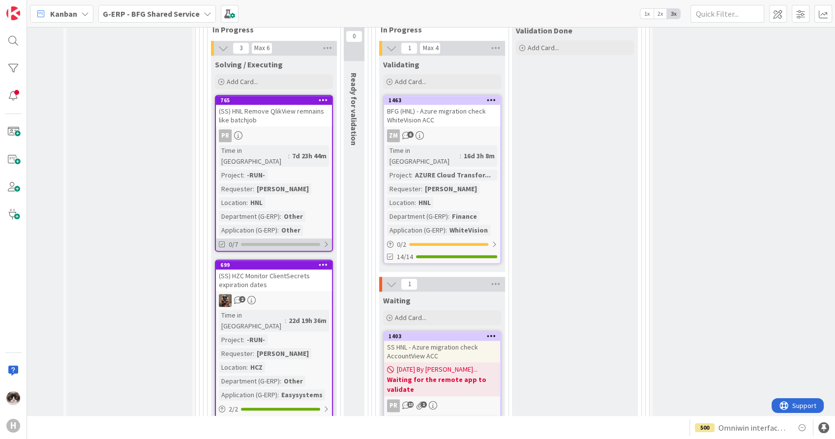
click at [325, 240] on div at bounding box center [326, 244] width 6 height 8
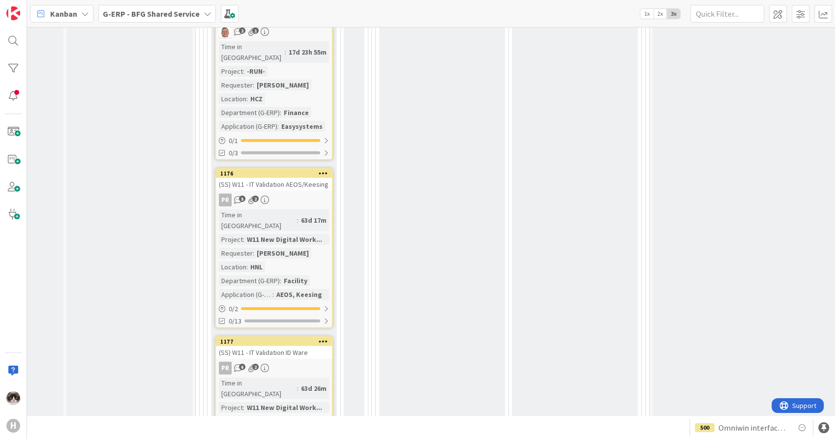
scroll to position [2664, 93]
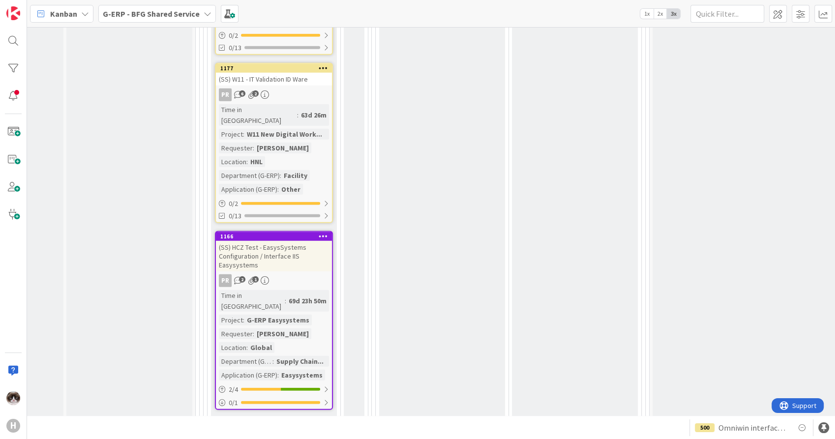
click at [302, 241] on div "(SS) HCZ Test - EasysSystems Configuration / Interface IIS Easysystems" at bounding box center [274, 256] width 116 height 30
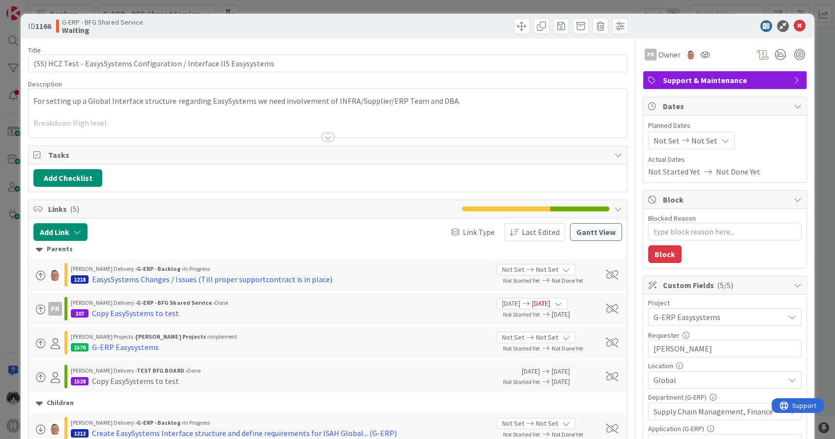
click at [318, 131] on div at bounding box center [328, 125] width 598 height 25
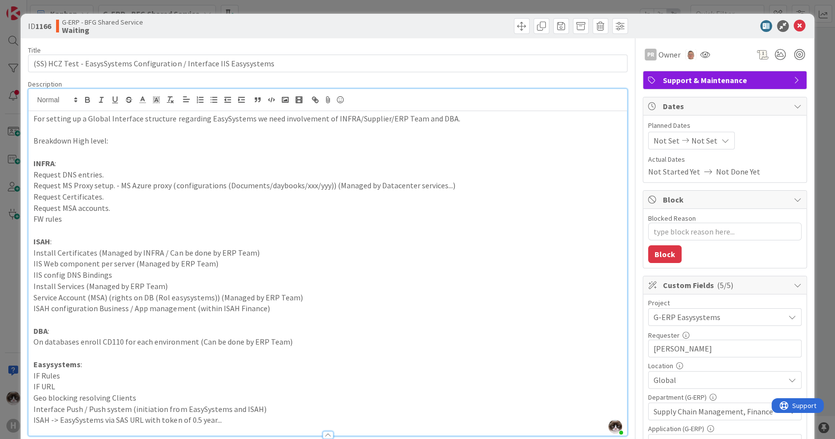
click at [747, 74] on span "Support & Maintenance" at bounding box center [725, 80] width 126 height 12
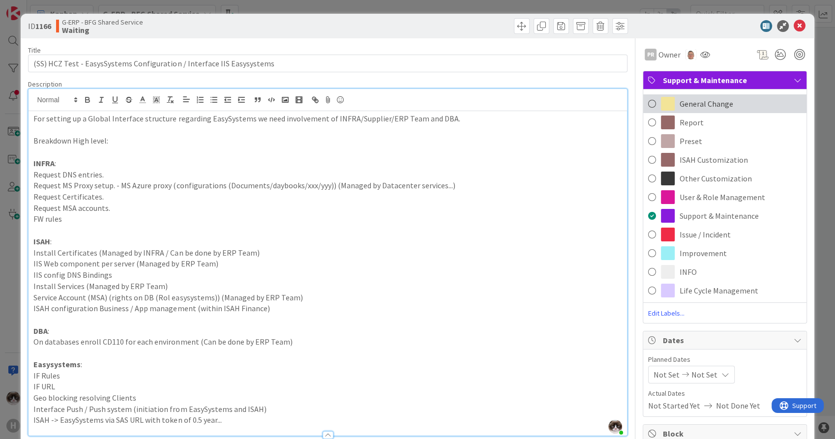
click at [750, 103] on div "General Change" at bounding box center [724, 103] width 163 height 19
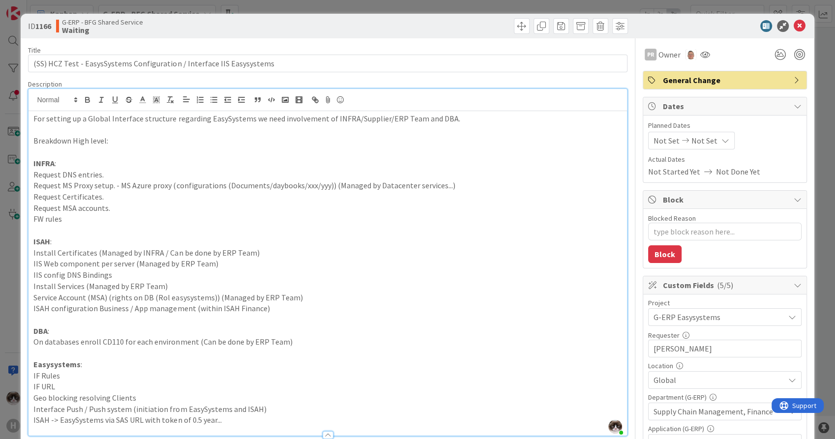
type textarea "x"
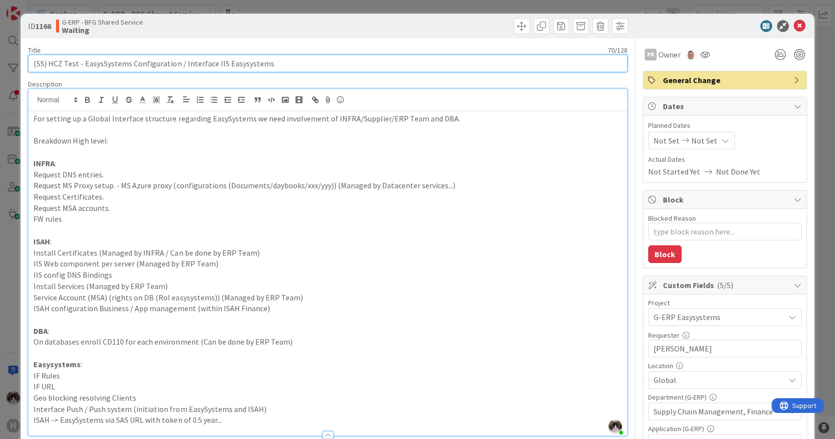
click at [61, 63] on input "(SS) HCZ Test - EasysSystems Configuration / Interface IIS Easysystems" at bounding box center [327, 64] width 599 height 18
type input "(SS) Test - EasysSystems Configuration / Interface IIS Easysystems"
type textarea "x"
type input "(SS) Test - EasysSystems Configuration / Interface IIS Easysystems"
type textarea "x"
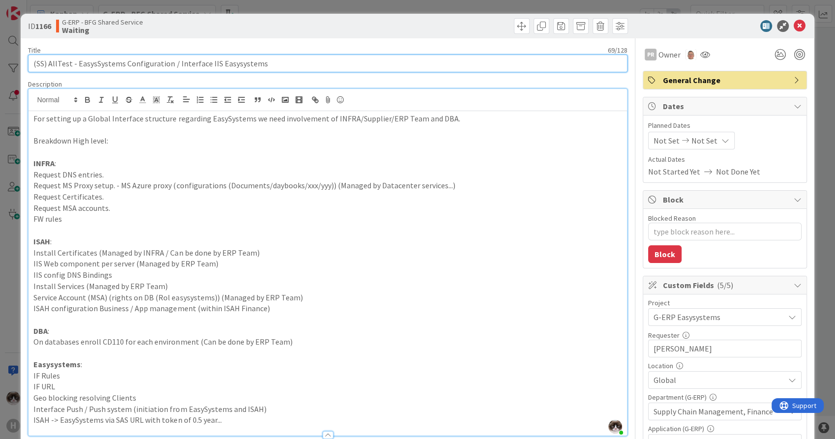
type input "(SS) All Test - EasysSystems Configuration / Interface IIS Easysystems"
type textarea "x"
type input "(SS) All Test environments - EasysSystems Configuration / Interface IIS Easysys…"
type textarea "x"
type input "(SS) All Test environments - EasysSystems Configuration / Interface IIS Easysys…"
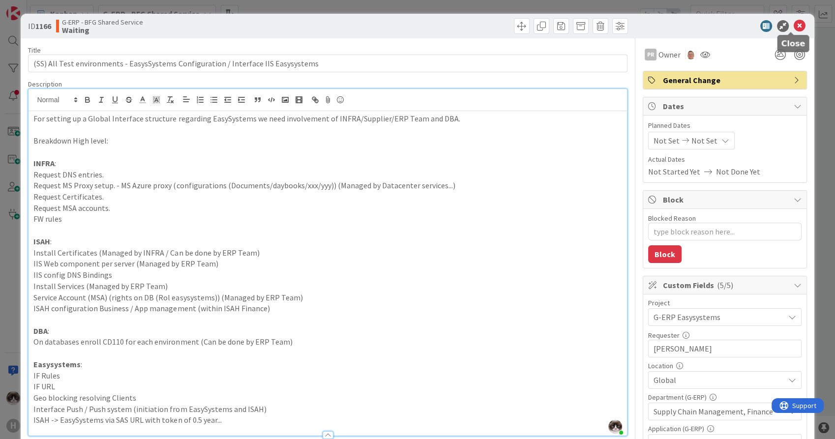
click at [750, 29] on icon at bounding box center [799, 26] width 12 height 12
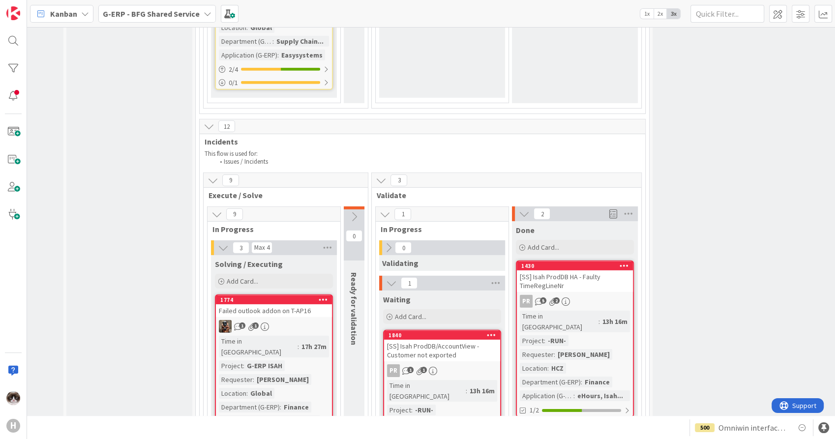
scroll to position [2992, 93]
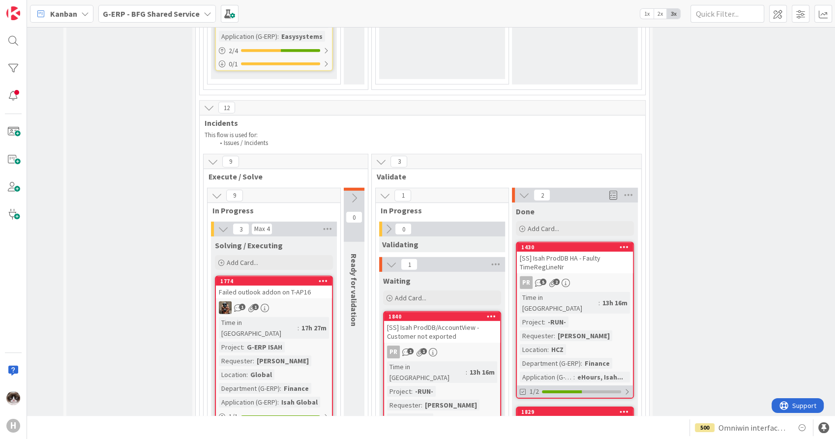
click at [602, 390] on div at bounding box center [581, 391] width 79 height 3
click at [591, 395] on div "Demo the solution" at bounding box center [574, 414] width 110 height 11
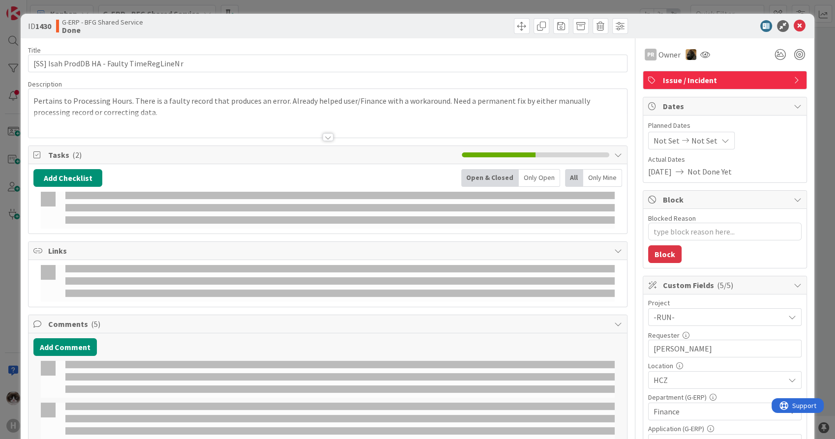
type textarea "x"
select select "sql"
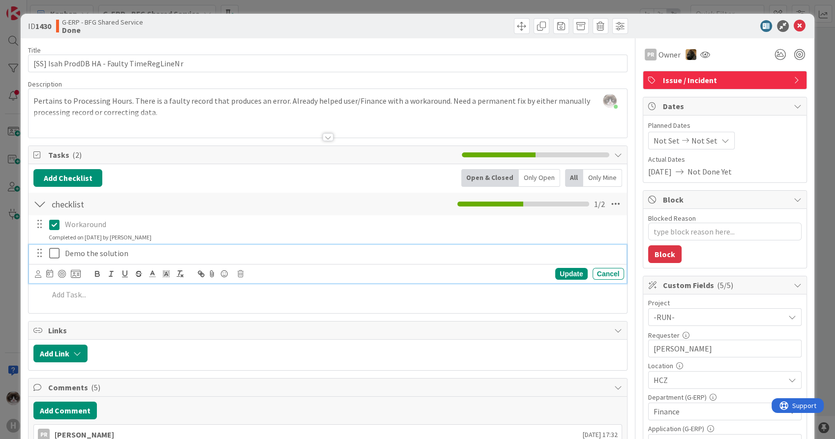
click at [286, 259] on div "Demo the solution" at bounding box center [342, 253] width 563 height 17
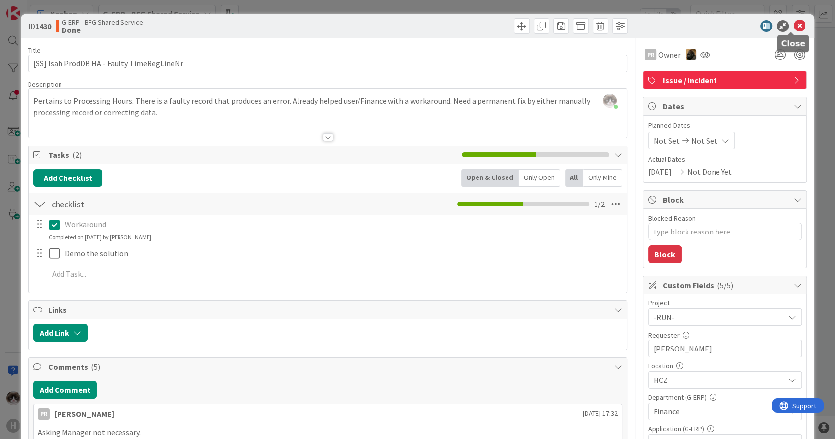
click at [750, 20] on icon at bounding box center [799, 26] width 12 height 12
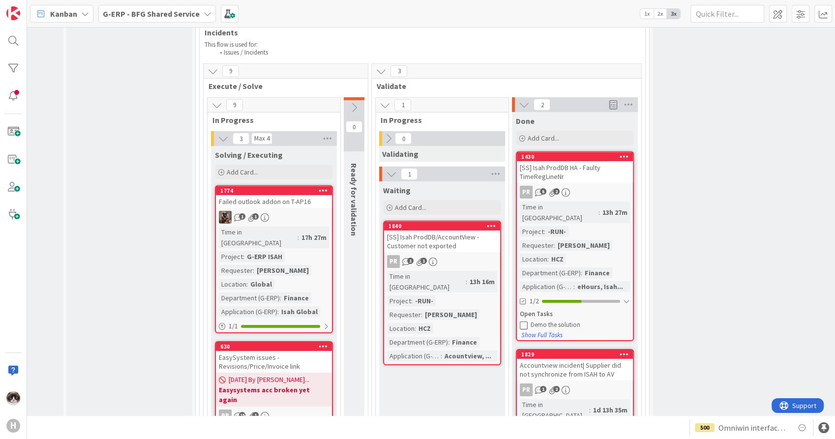
scroll to position [3101, 93]
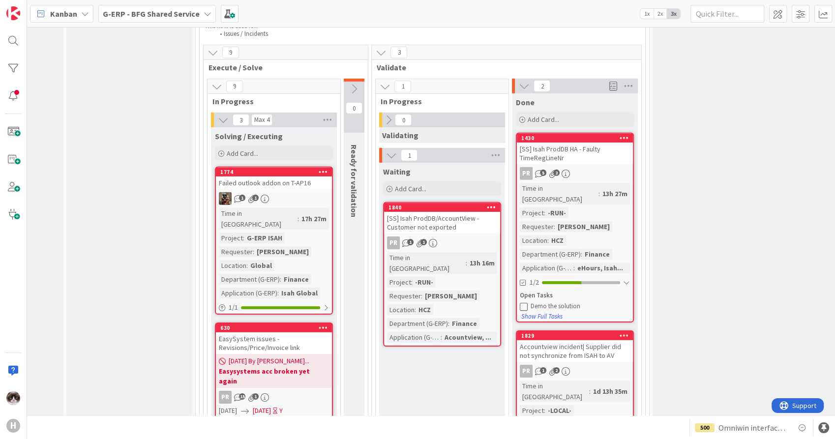
click at [591, 365] on div "PR 1 2" at bounding box center [575, 371] width 116 height 13
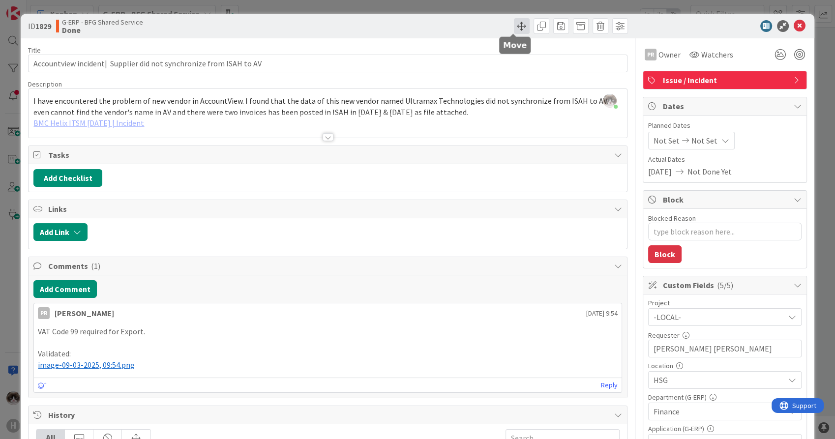
click at [514, 23] on span at bounding box center [522, 26] width 16 height 16
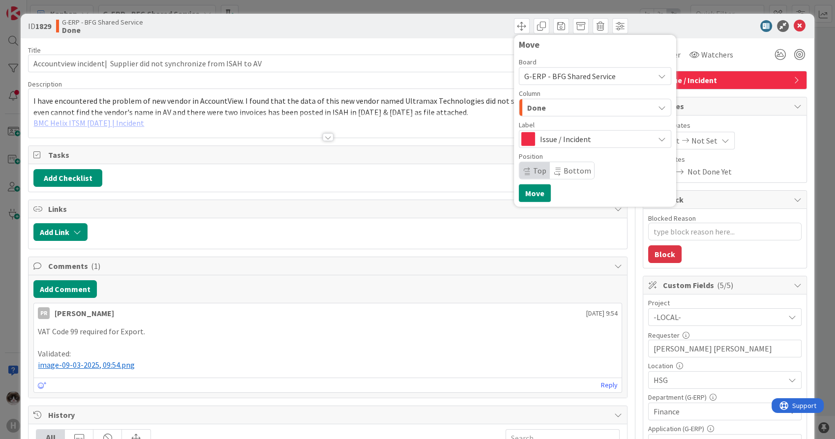
click at [588, 109] on div "Done" at bounding box center [588, 108] width 129 height 16
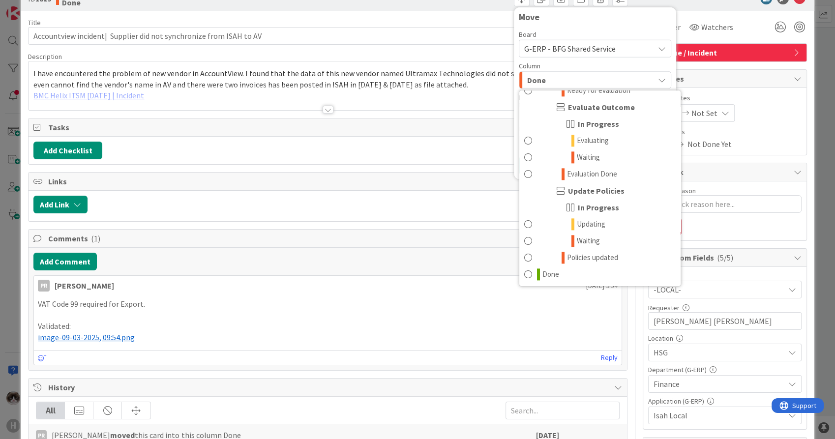
scroll to position [55, 0]
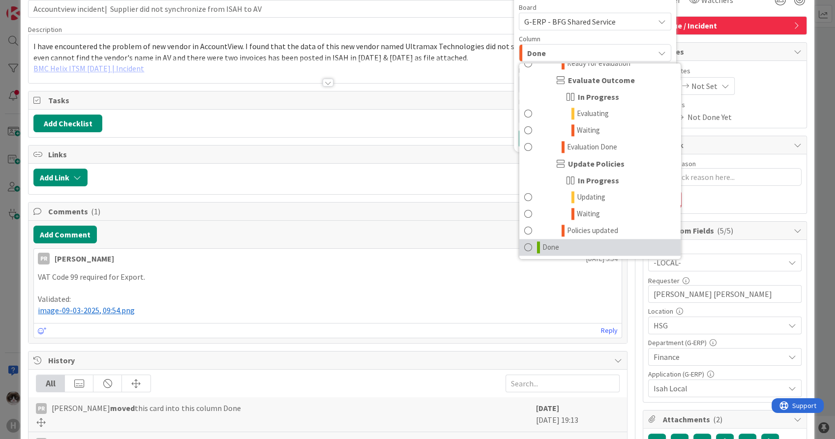
click at [566, 245] on link "Done" at bounding box center [599, 247] width 161 height 17
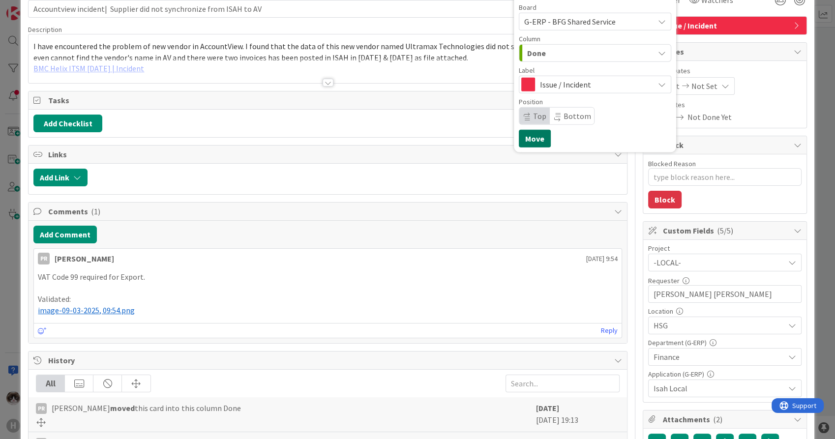
click at [520, 136] on button "Move" at bounding box center [534, 139] width 32 height 18
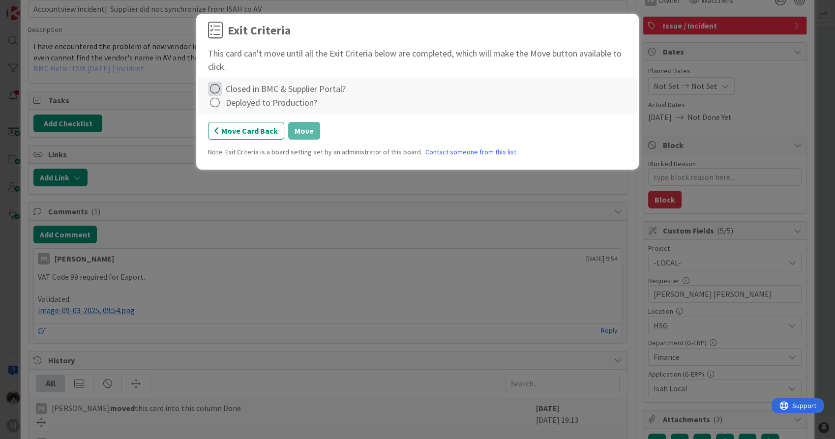
click at [215, 86] on icon at bounding box center [215, 89] width 14 height 14
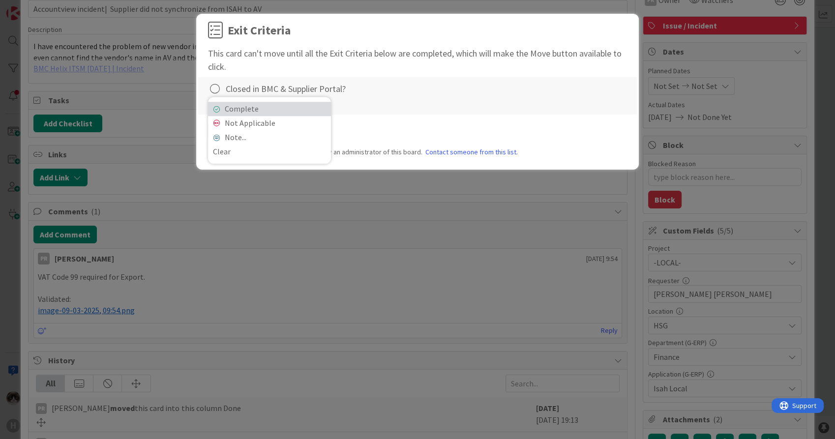
click at [229, 107] on link "Complete" at bounding box center [269, 109] width 123 height 14
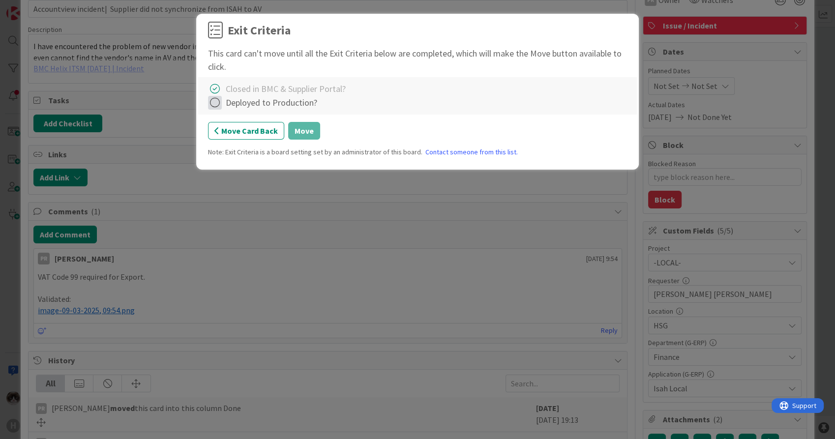
click at [218, 104] on icon at bounding box center [215, 103] width 14 height 14
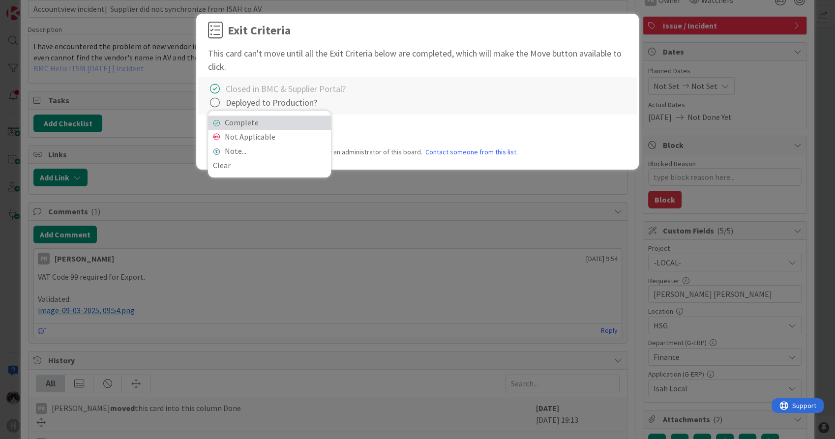
click at [238, 120] on link "Complete" at bounding box center [269, 122] width 123 height 14
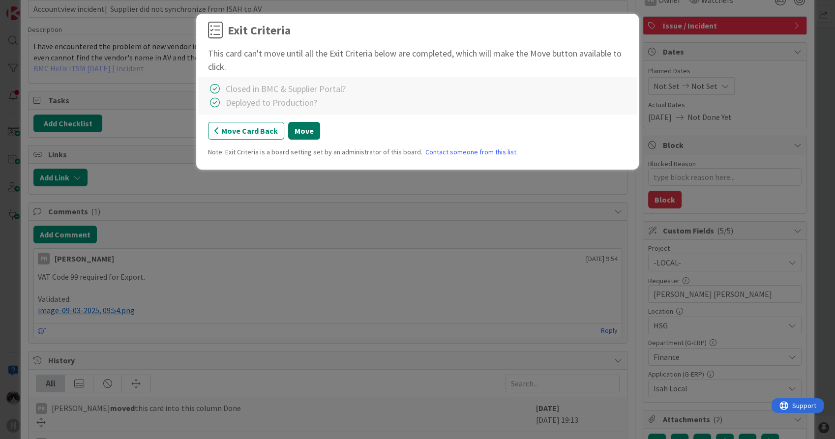
click at [299, 134] on button "Move" at bounding box center [304, 131] width 32 height 18
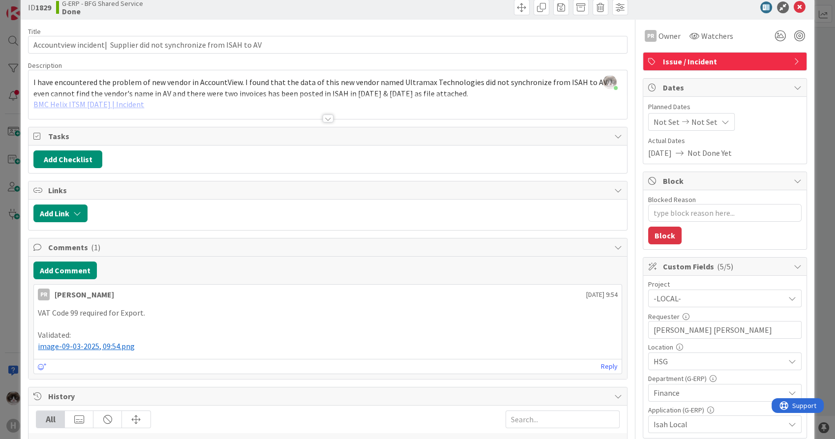
scroll to position [0, 0]
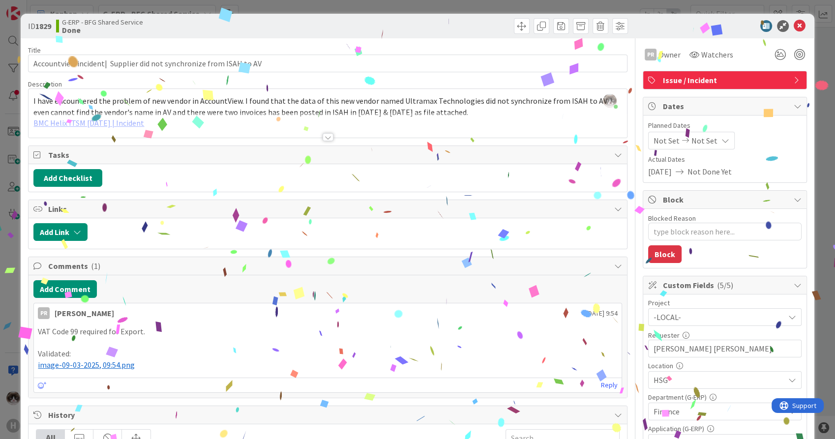
click at [750, 28] on icon at bounding box center [799, 26] width 12 height 12
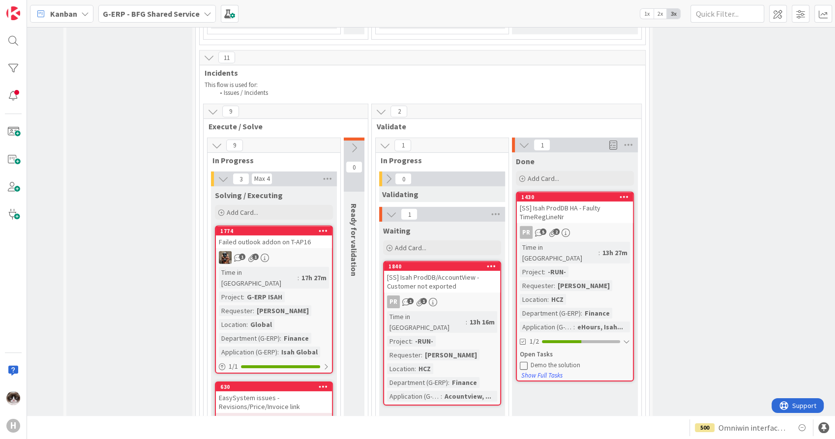
scroll to position [3047, 93]
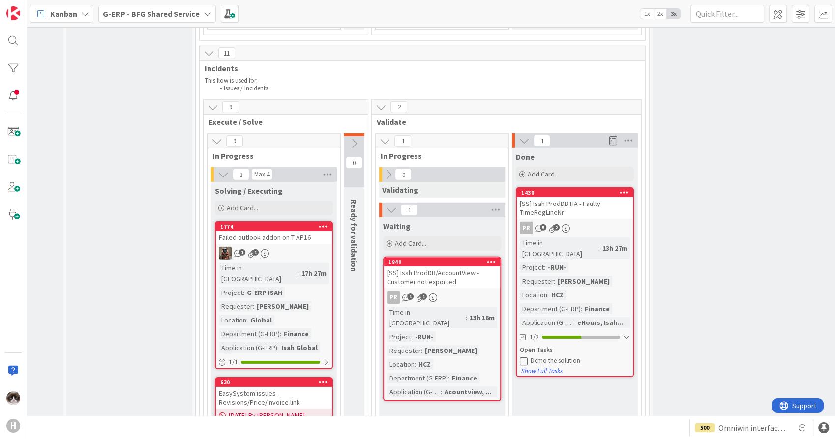
click at [470, 307] on div "Time in Column : 13h 16m Project : -RUN- Requester : Michal Polasek Location : …" at bounding box center [442, 352] width 110 height 90
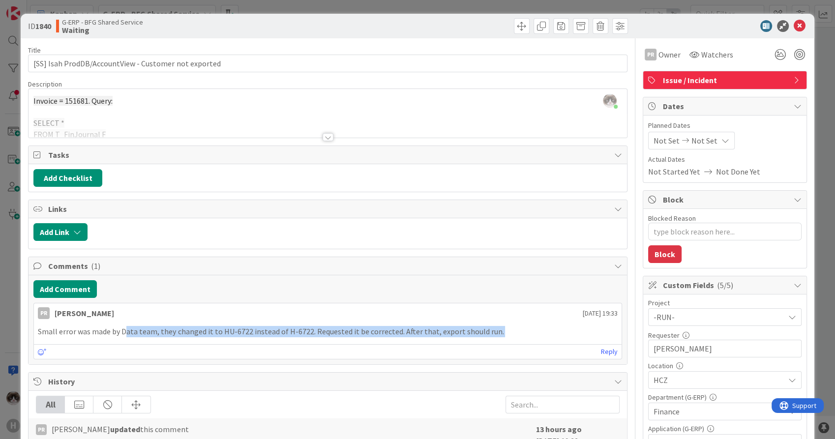
drag, startPoint x: 127, startPoint y: 332, endPoint x: 517, endPoint y: 342, distance: 390.3
click at [517, 342] on div "PR Parveen Rana 04 September 2025 19:33 Small error was made by Data team, they…" at bounding box center [327, 331] width 588 height 57
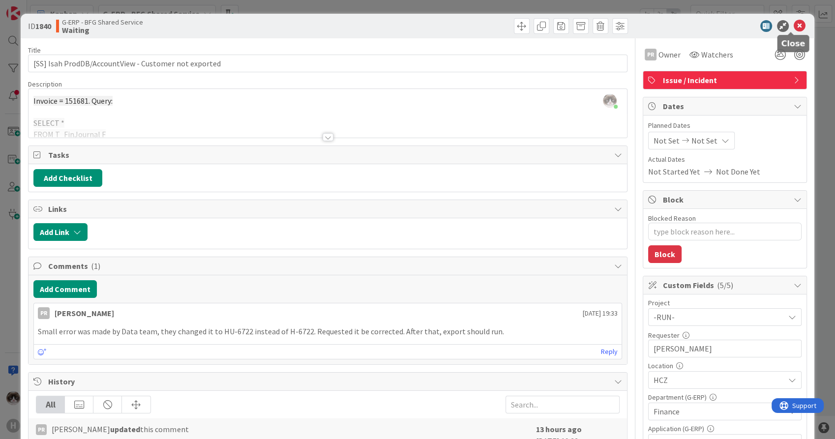
click at [750, 23] on icon at bounding box center [799, 26] width 12 height 12
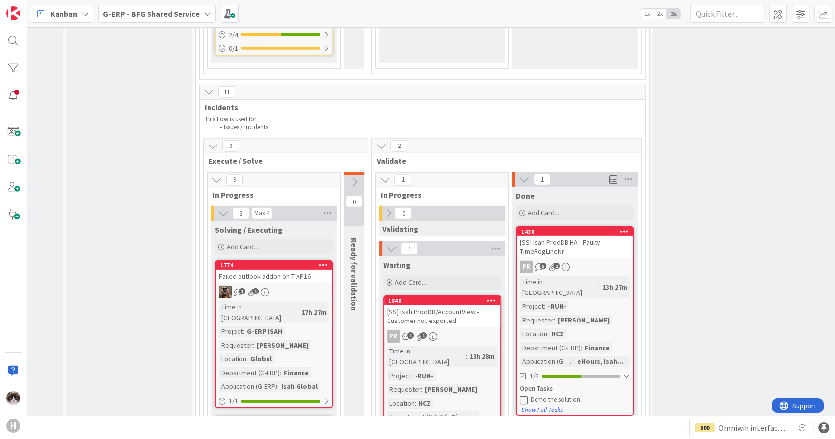
scroll to position [2992, 93]
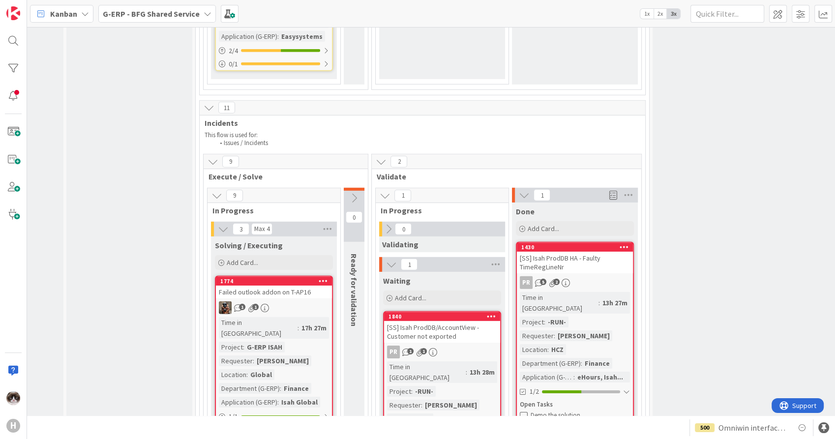
click at [303, 301] on div "1 1" at bounding box center [274, 307] width 116 height 13
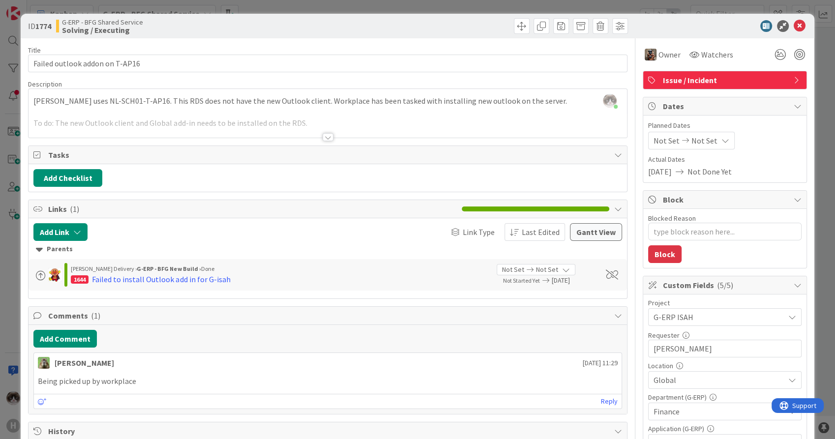
click at [323, 136] on div at bounding box center [327, 137] width 11 height 8
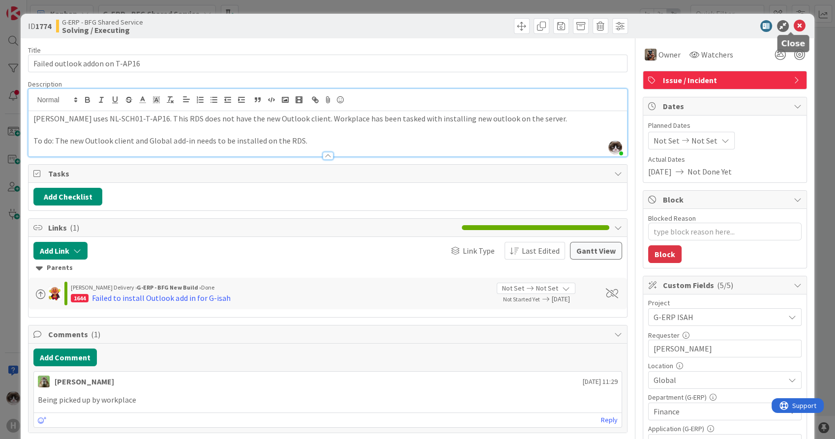
click at [750, 23] on icon at bounding box center [799, 26] width 12 height 12
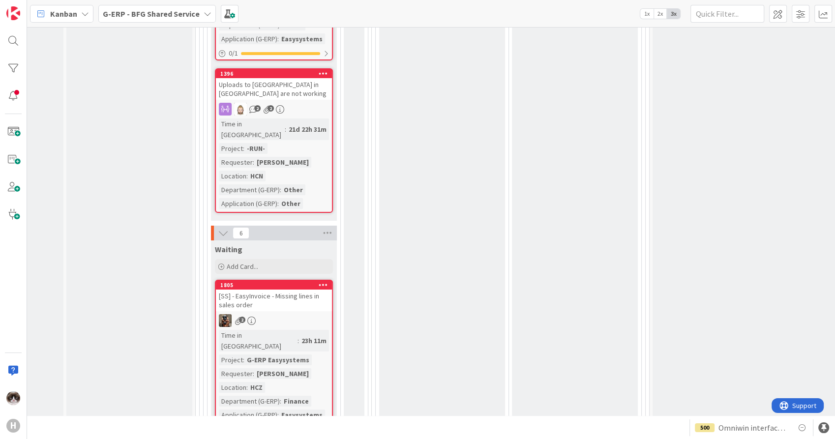
scroll to position [3593, 93]
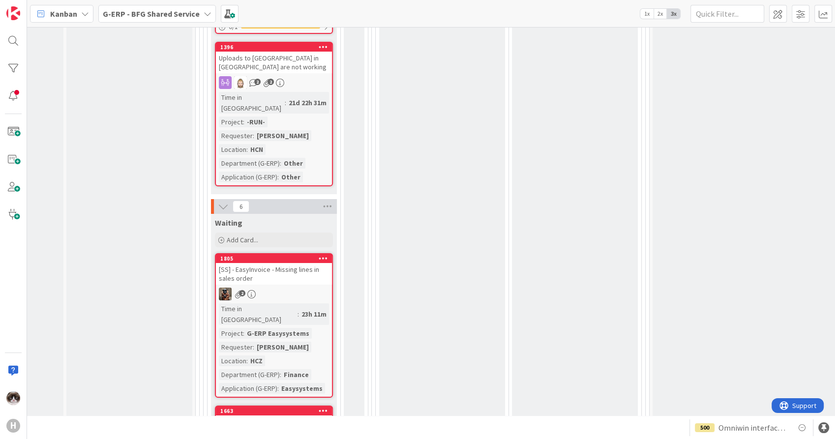
click at [301, 263] on div "[SS] - EasyInvoice - Missing lines in sales order" at bounding box center [274, 274] width 116 height 22
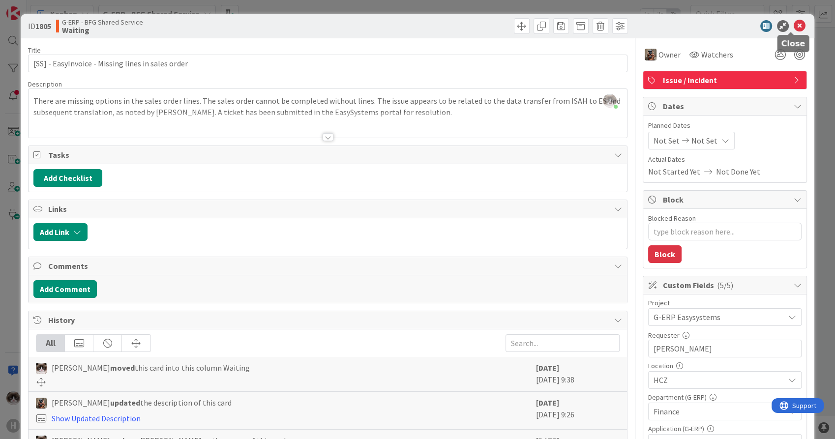
click at [750, 25] on icon at bounding box center [799, 26] width 12 height 12
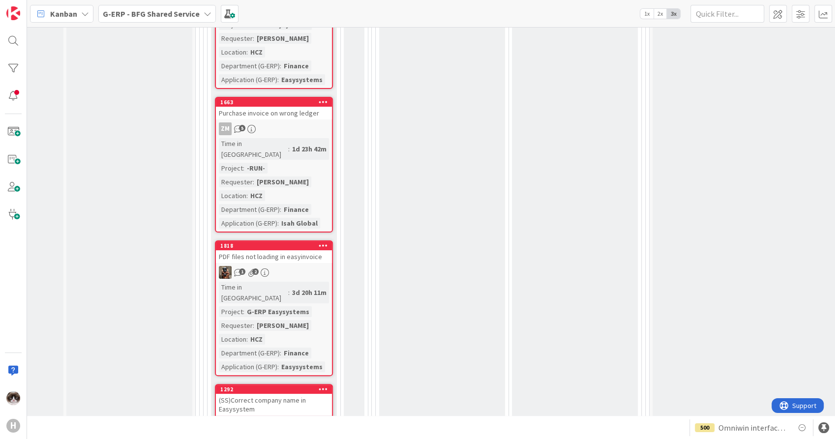
scroll to position [3920, 93]
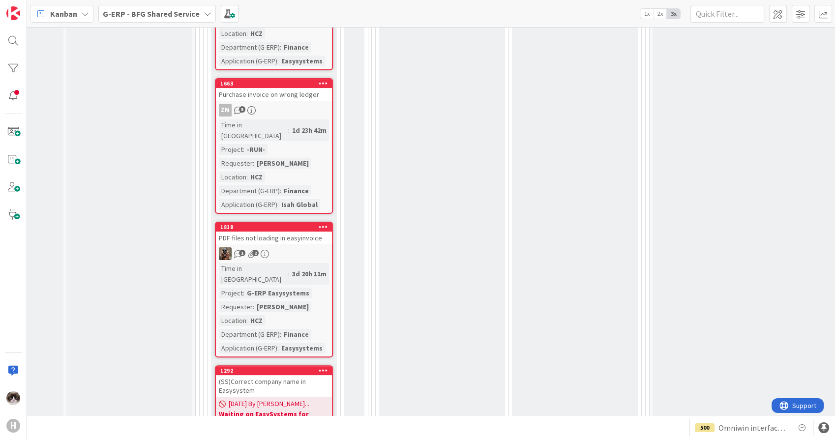
click at [307, 268] on div "3d 20h 11m" at bounding box center [308, 273] width 39 height 11
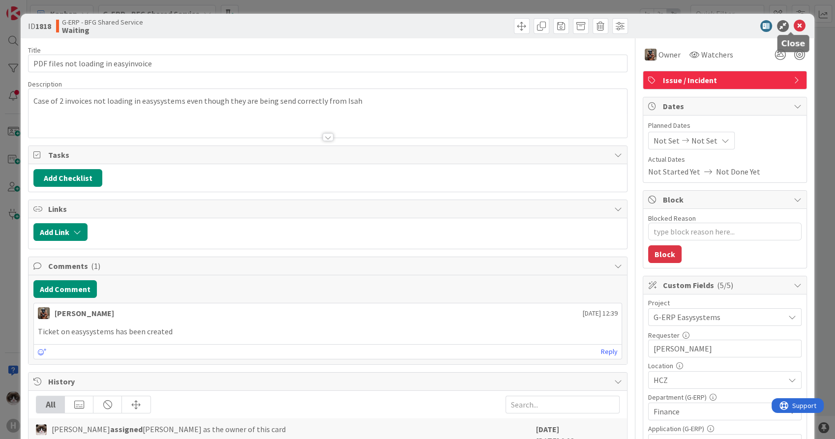
click at [750, 28] on icon at bounding box center [799, 26] width 12 height 12
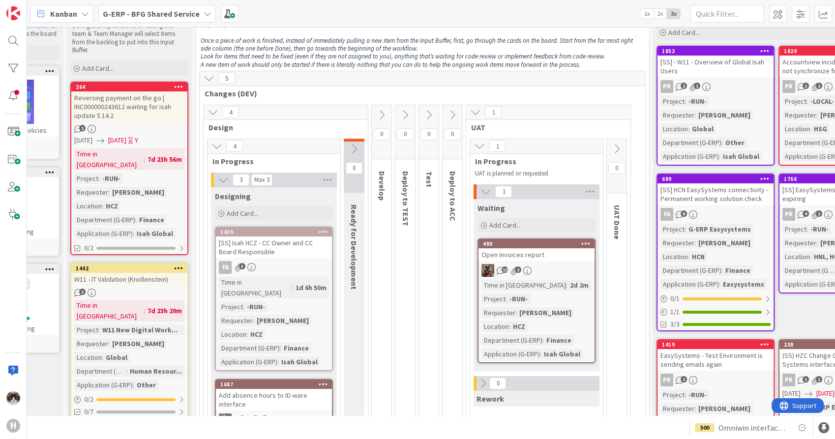
scroll to position [55, 93]
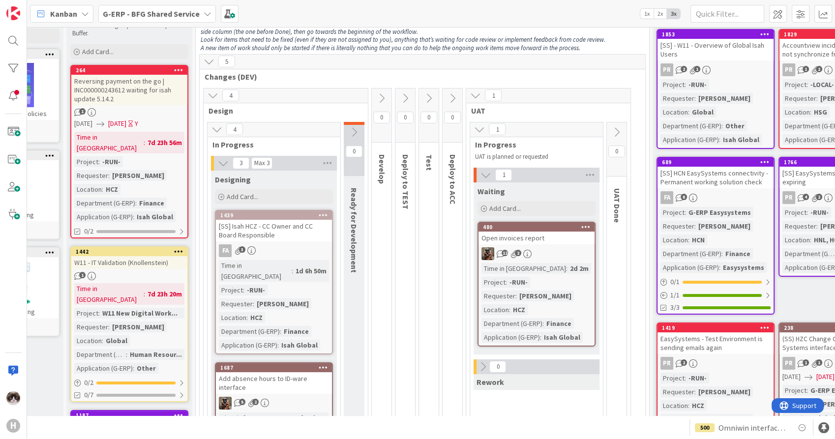
click at [144, 108] on div "1" at bounding box center [129, 112] width 116 height 8
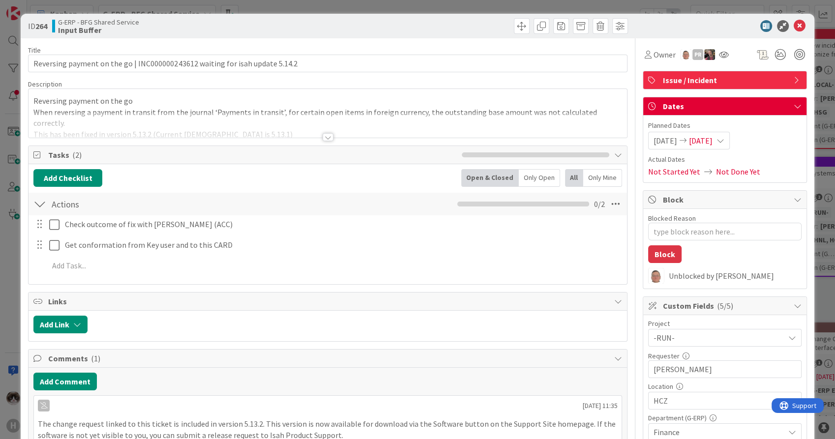
type textarea "x"
click at [300, 133] on div at bounding box center [328, 125] width 598 height 25
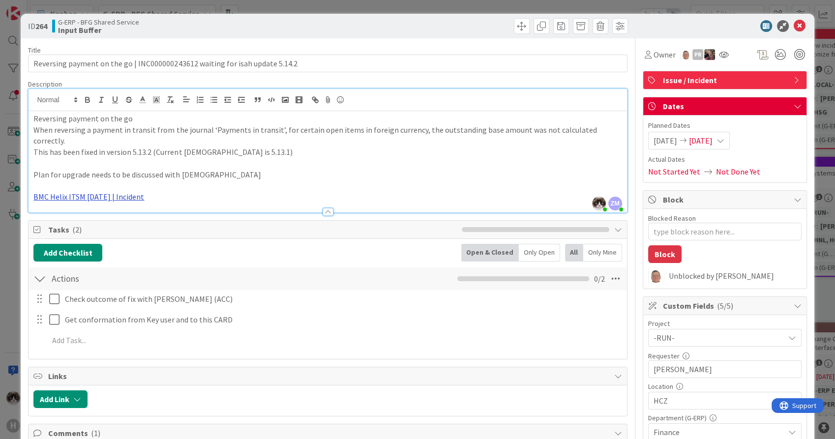
click at [86, 192] on link "BMC Helix ITSM 23.3.02 | Incident" at bounding box center [88, 197] width 111 height 10
click at [81, 200] on link "https://huisman-smartit.onbmc.com/smartit/app/#/incident/AGGFJESXD02ACASP2S8QSP…" at bounding box center [88, 205] width 98 height 13
click at [197, 158] on p at bounding box center [327, 163] width 588 height 11
click at [750, 28] on icon at bounding box center [799, 26] width 12 height 12
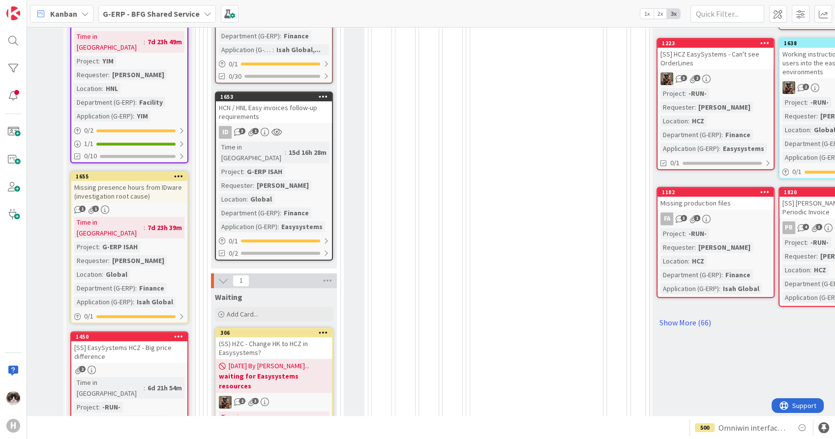
scroll to position [0, 93]
